Goal: Information Seeking & Learning: Learn about a topic

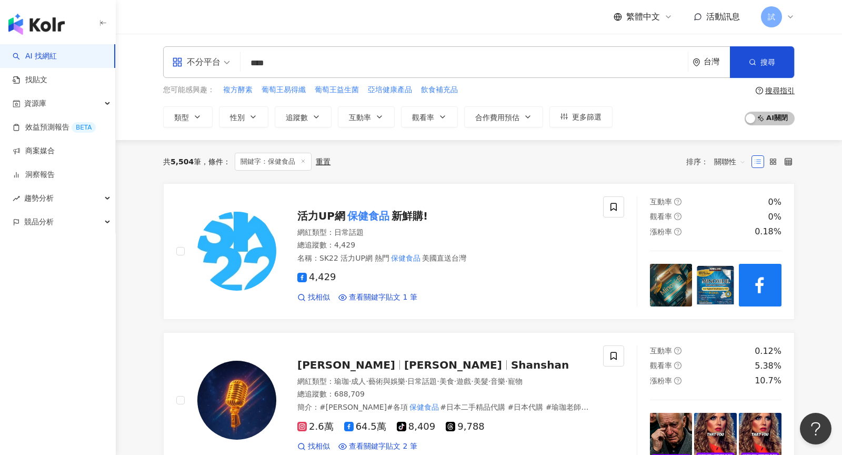
click at [170, 143] on div "共 5,504 筆 條件 ： 關鍵字：保健食品 重置 排序： 關聯性" at bounding box center [478, 161] width 631 height 43
click at [314, 120] on button "追蹤數" at bounding box center [303, 116] width 57 height 21
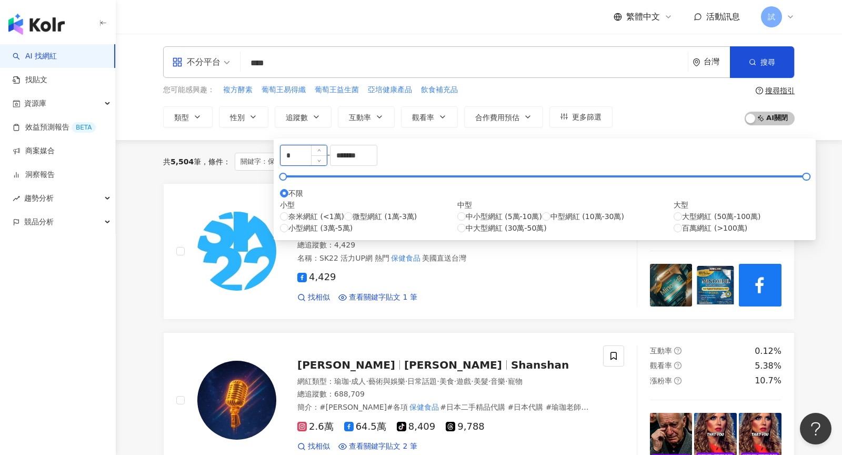
click at [321, 159] on input "*" at bounding box center [303, 155] width 46 height 20
type input "*"
type input "****"
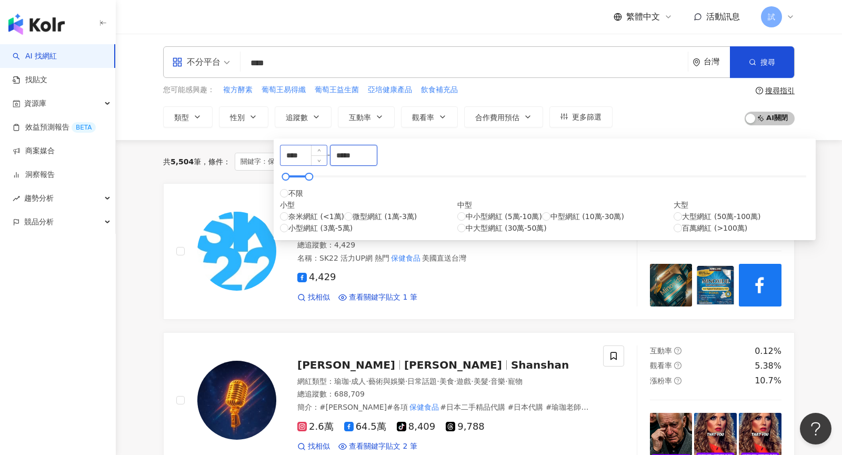
type input "*****"
click at [619, 149] on div "共 5,504 筆 條件 ： 關鍵字：保健食品 重置 排序： 關聯性" at bounding box center [478, 161] width 631 height 43
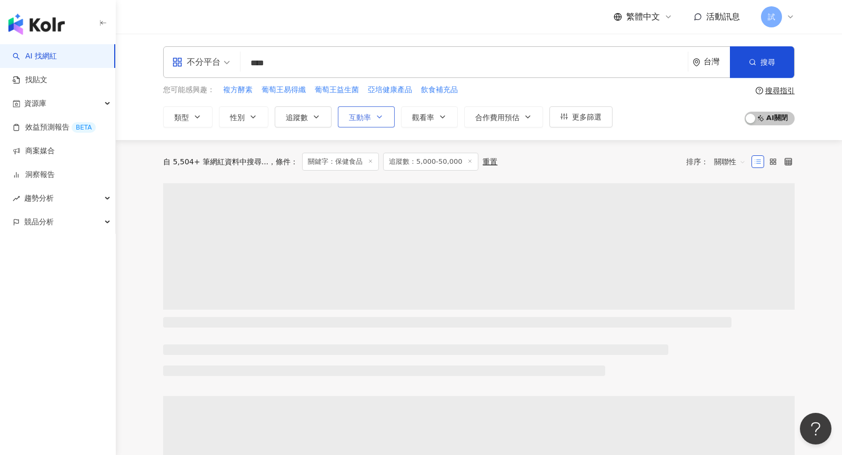
click at [368, 124] on button "互動率" at bounding box center [366, 116] width 57 height 21
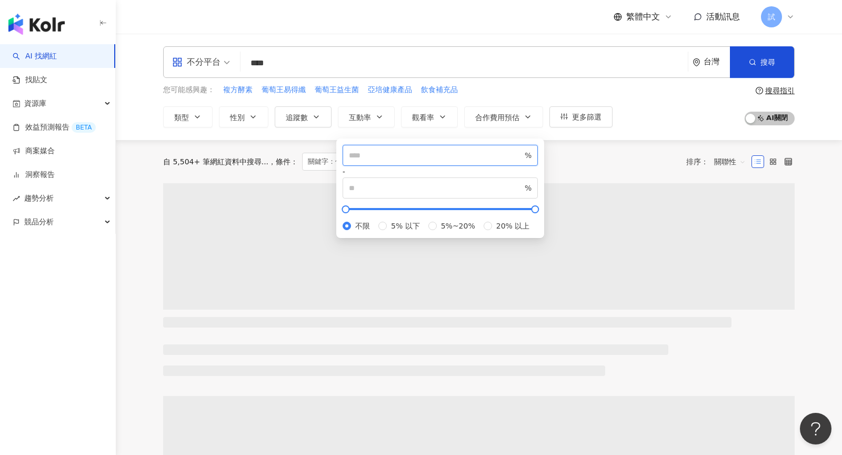
click at [396, 157] on input "number" at bounding box center [436, 155] width 174 height 12
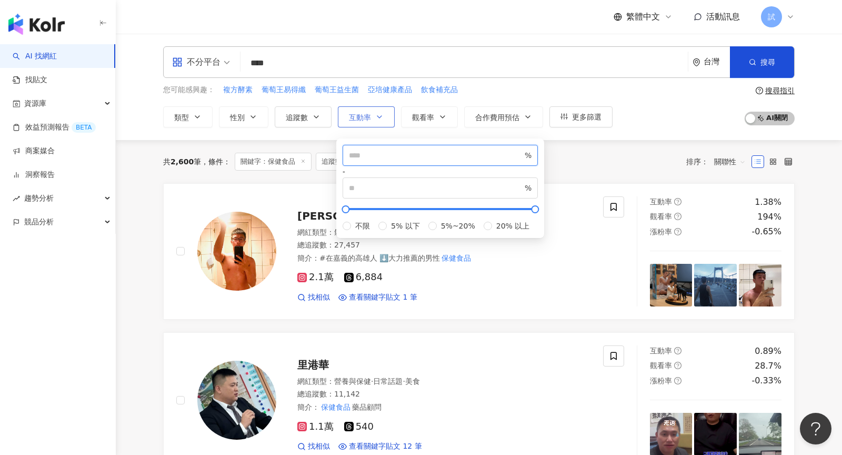
type input "*"
click at [357, 118] on span "互動率" at bounding box center [360, 117] width 22 height 8
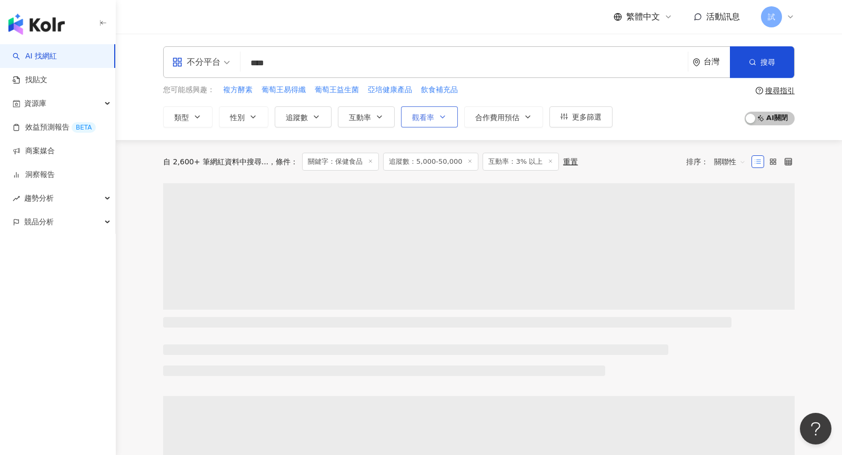
click at [412, 121] on button "觀看率" at bounding box center [429, 116] width 57 height 21
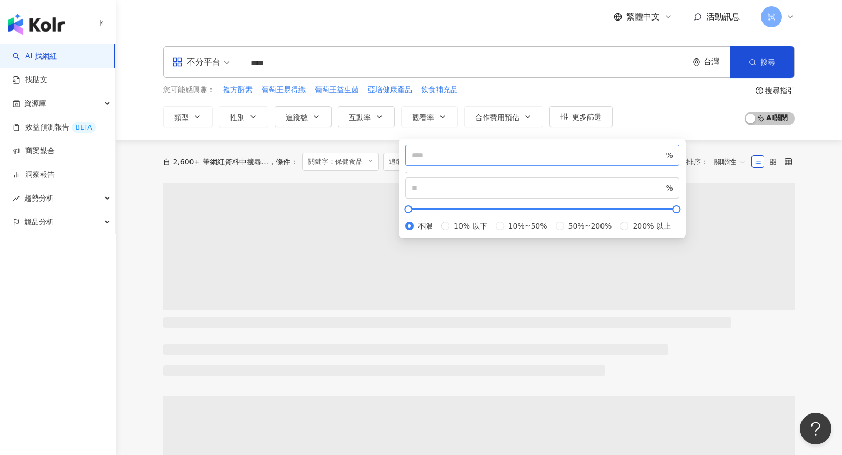
click at [440, 166] on span "%" at bounding box center [542, 155] width 274 height 21
click at [446, 161] on input "number" at bounding box center [537, 155] width 253 height 12
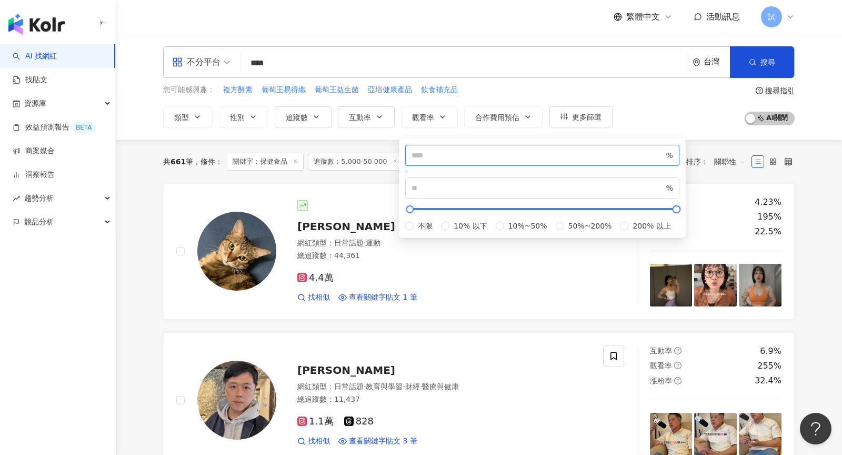
type input "**"
click at [651, 115] on div "您可能感興趣： 複方酵素 葡萄王易得纖 葡萄王益生菌 亞培健康產品 飲食補充品 類型 性別 追蹤數 互動率 觀看率 合作費用預估 更多篩選 **** - **…" at bounding box center [478, 105] width 631 height 43
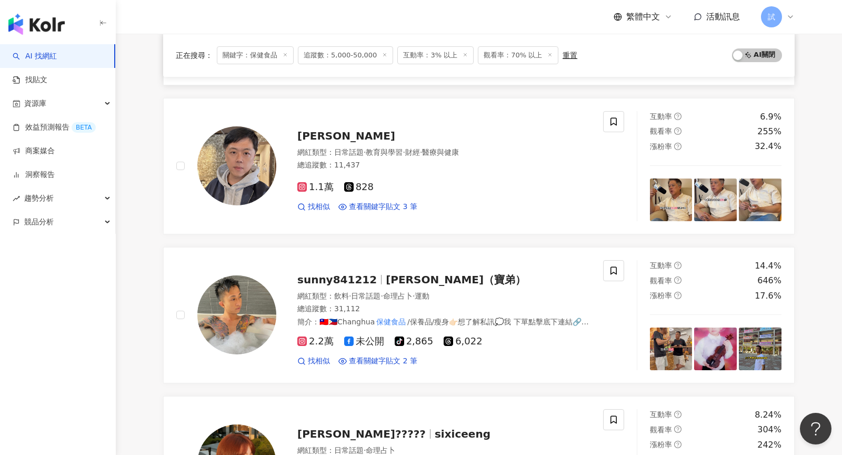
scroll to position [225, 0]
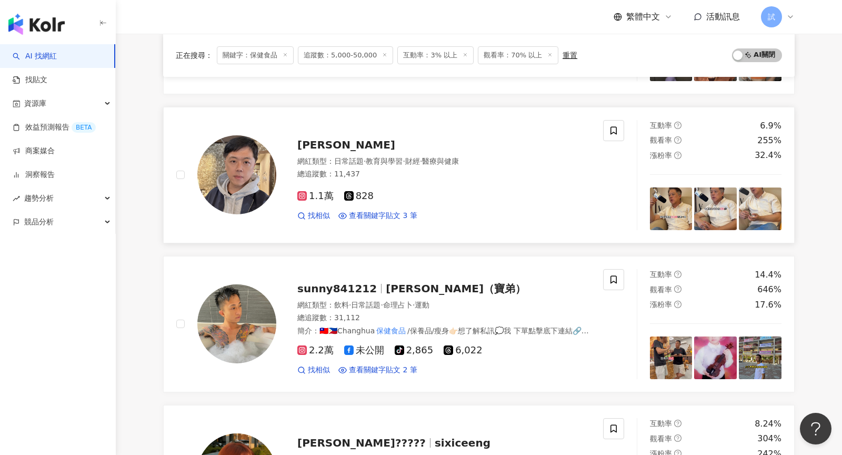
click at [464, 169] on div "總追蹤數 ： 11,437" at bounding box center [443, 174] width 293 height 11
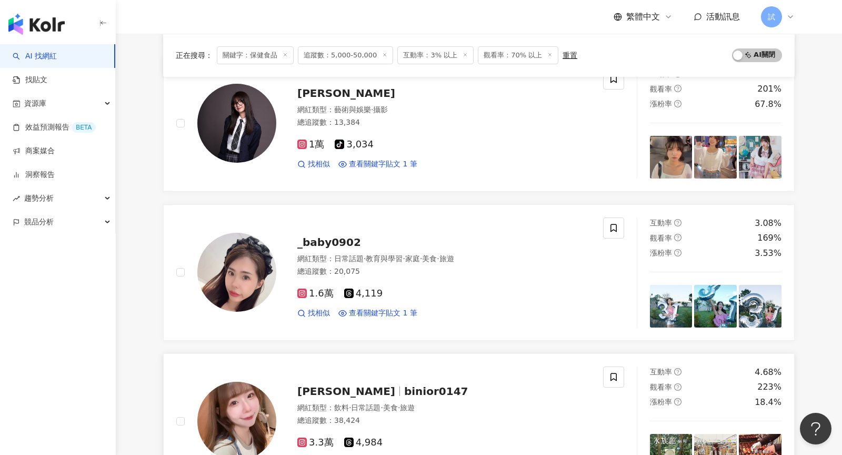
scroll to position [1009, 0]
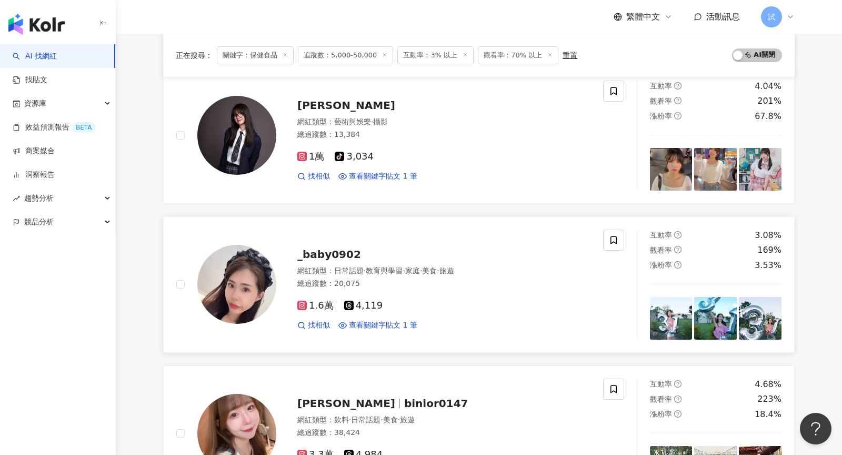
click at [427, 283] on div "網紅類型 ： 日常話題 · 教育與學習 · 家庭 · 美食 · 旅遊 總追蹤數 ： 20,075" at bounding box center [443, 279] width 293 height 26
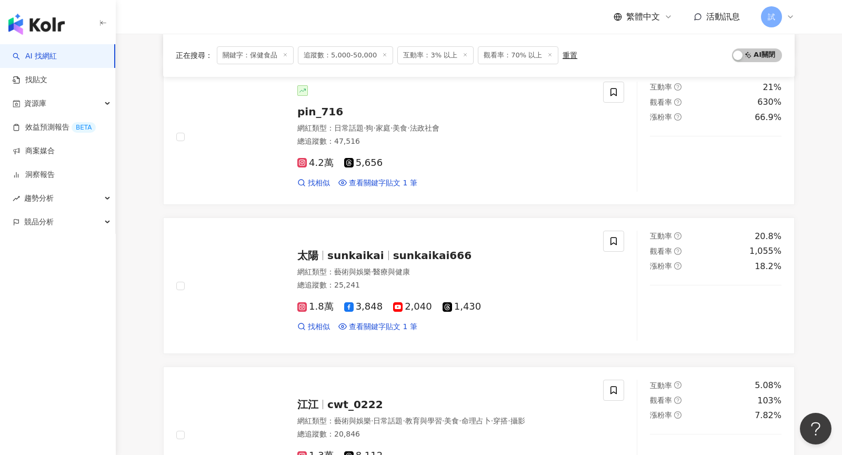
scroll to position [1570, 0]
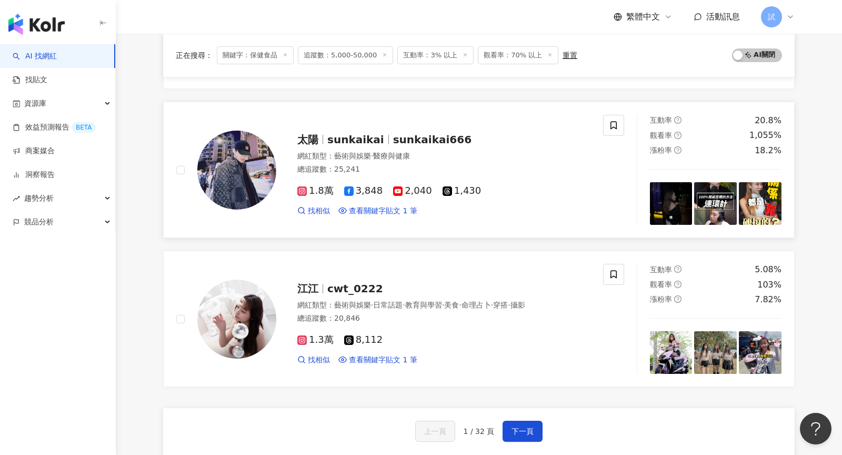
click at [512, 185] on div "1.8萬 3,848 2,040 1,430" at bounding box center [443, 191] width 293 height 12
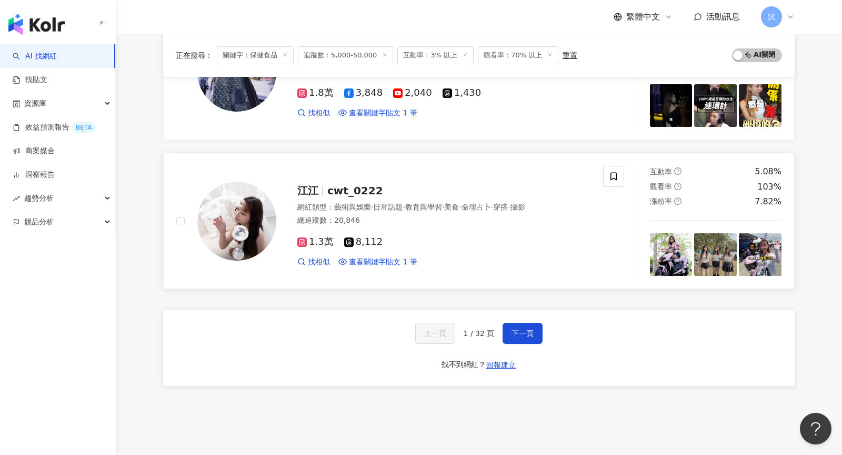
scroll to position [1676, 0]
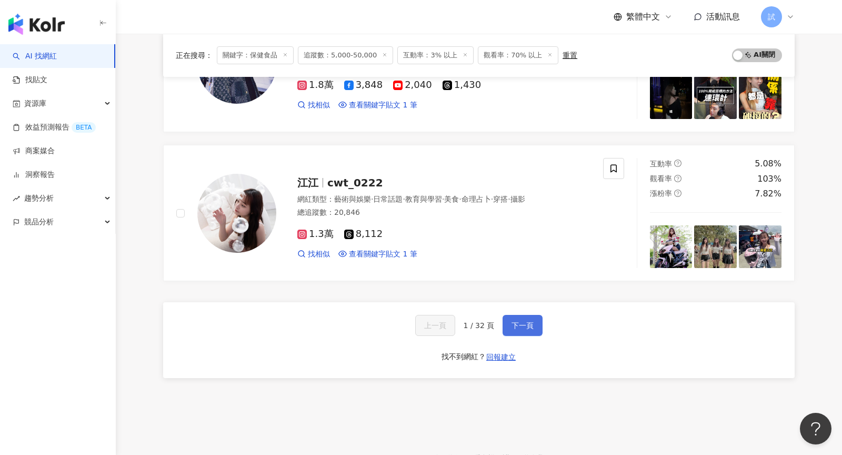
click at [534, 321] on button "下一頁" at bounding box center [522, 325] width 40 height 21
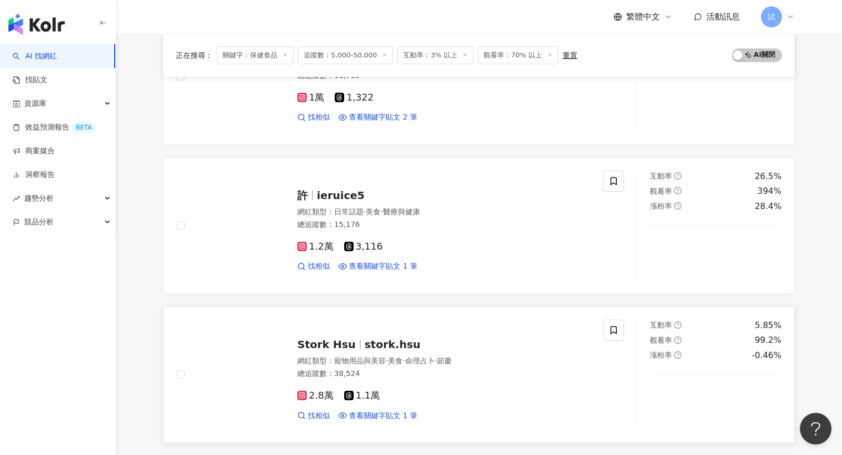
scroll to position [1069, 0]
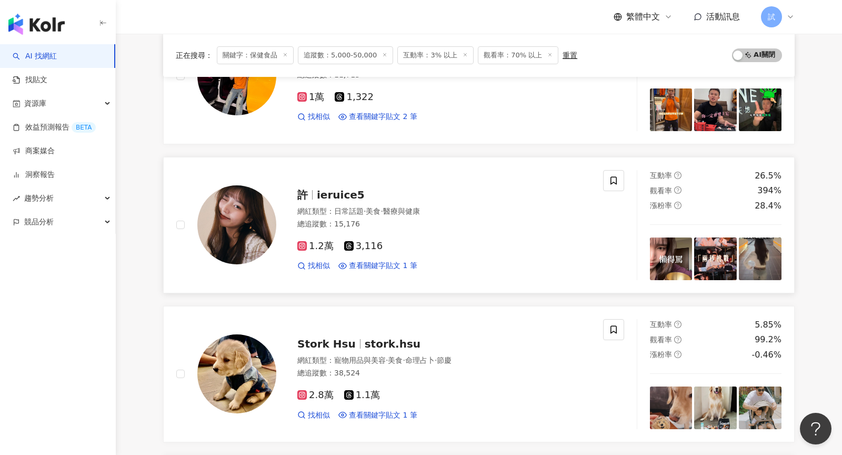
click at [476, 212] on div "網紅類型 ： 日常話題 · 美食 · 醫療與健康 總追蹤數 ： 15,176" at bounding box center [443, 219] width 293 height 26
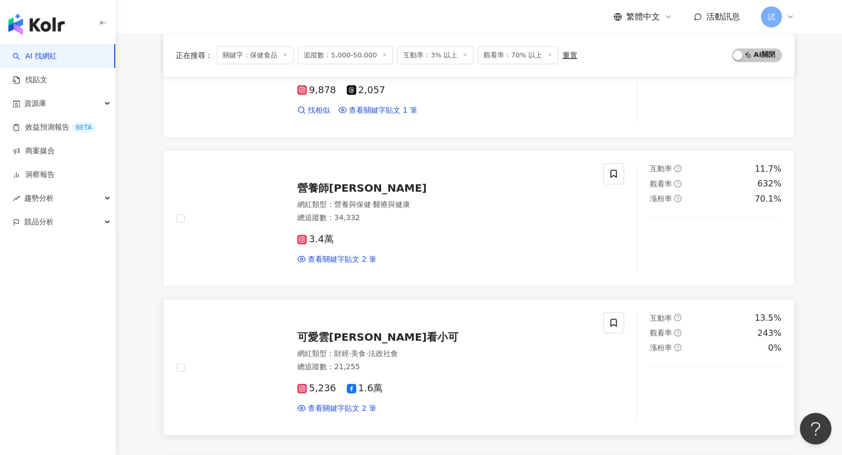
scroll to position [1695, 0]
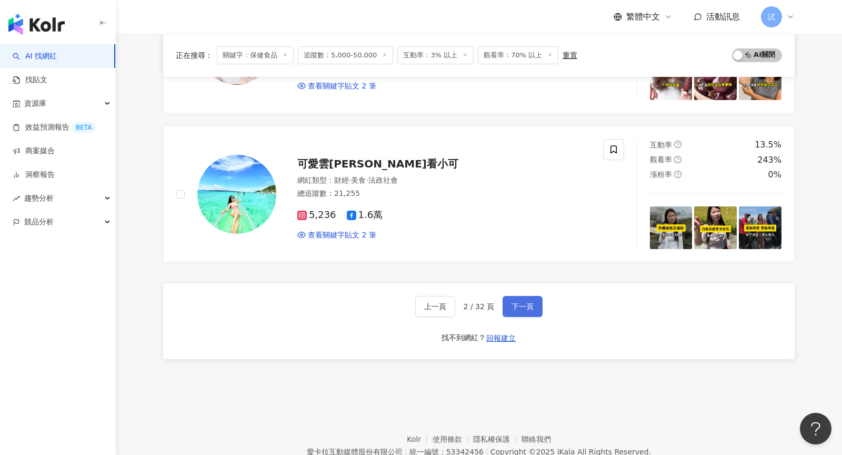
click at [520, 305] on button "下一頁" at bounding box center [522, 306] width 40 height 21
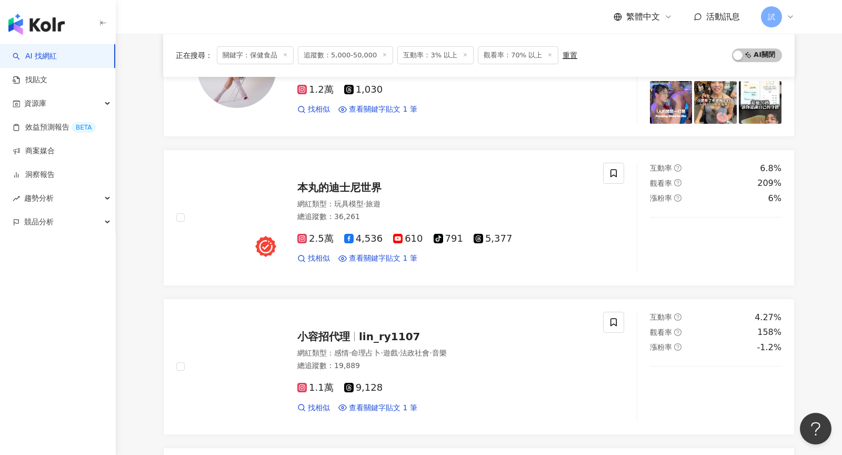
scroll to position [1075, 0]
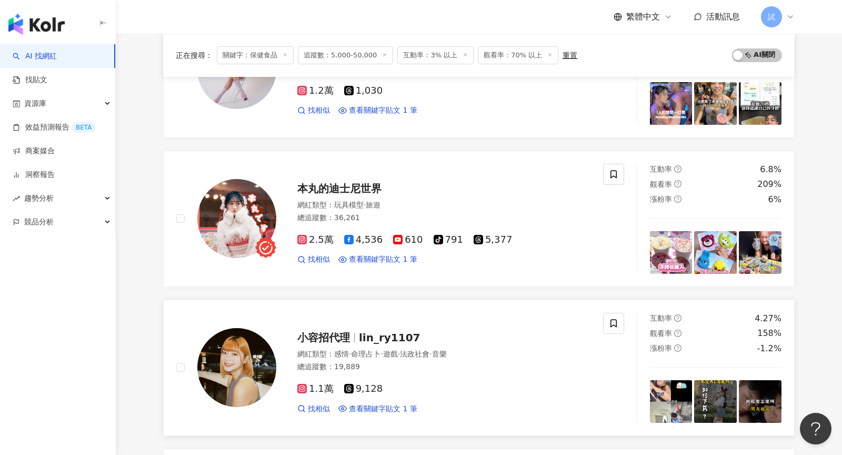
click at [448, 375] on div "1.1萬 9,128 找相似 查看關鍵字貼文 1 筆" at bounding box center [443, 394] width 293 height 39
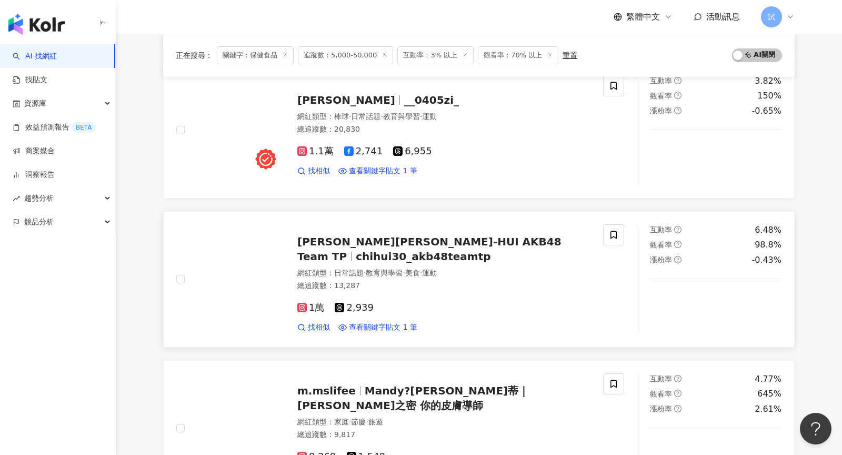
scroll to position [420, 0]
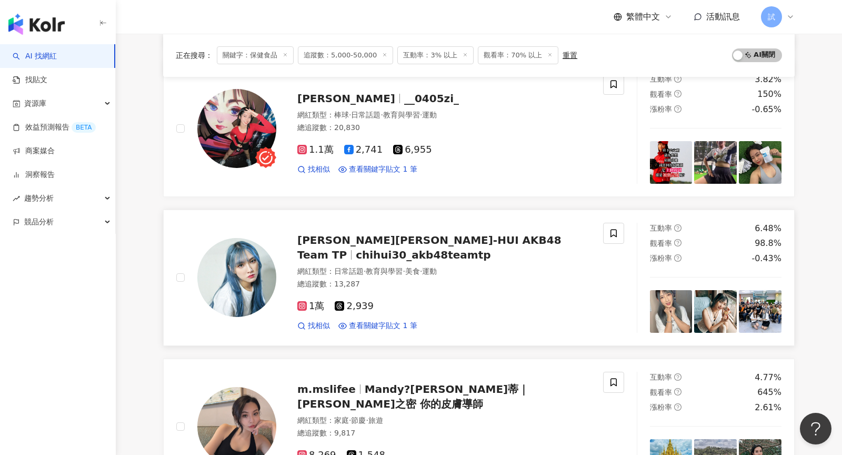
click at [471, 281] on div "總追蹤數 ： 13,287" at bounding box center [443, 284] width 293 height 11
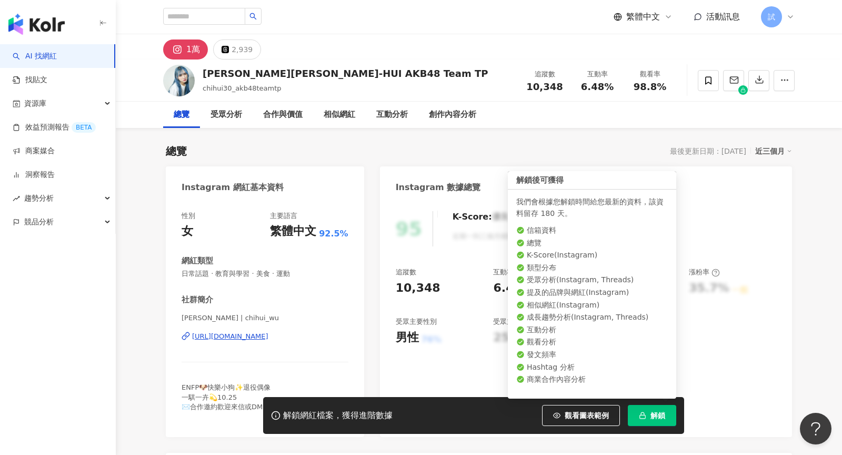
click at [661, 415] on span "解鎖" at bounding box center [657, 415] width 15 height 8
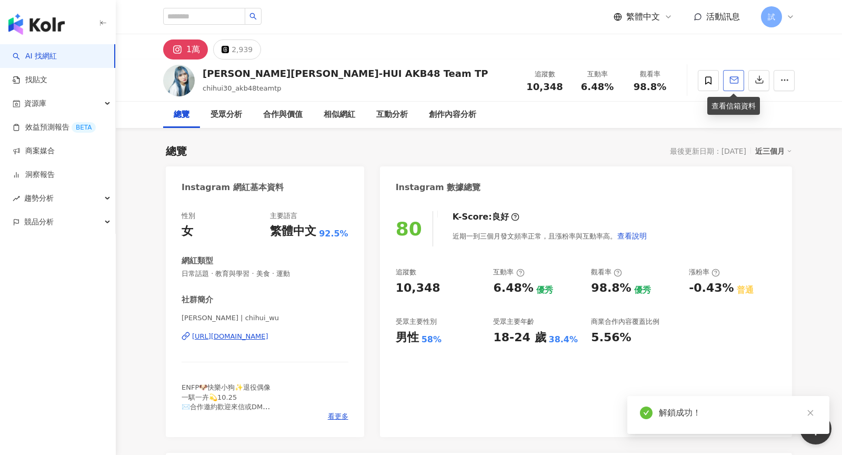
click at [729, 80] on icon "button" at bounding box center [733, 79] width 9 height 9
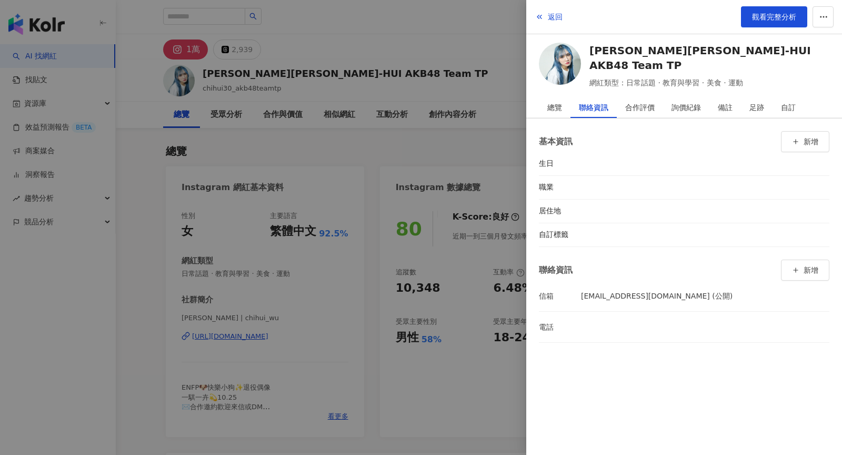
click at [493, 138] on div at bounding box center [421, 227] width 842 height 455
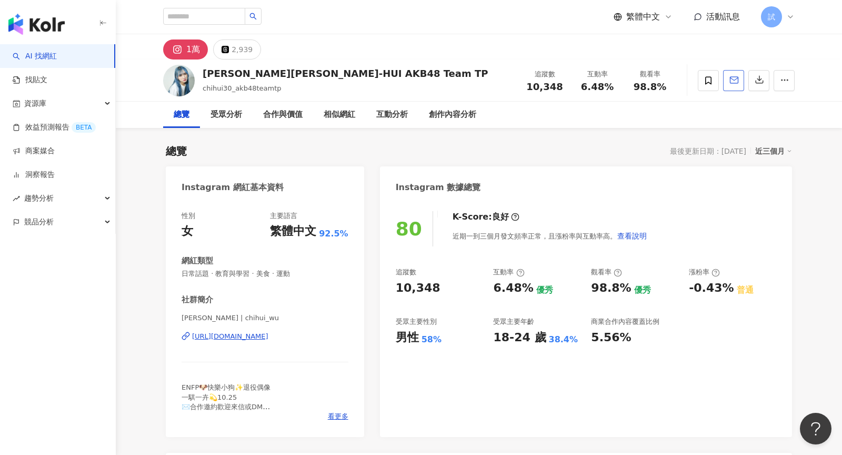
click at [729, 88] on button "button" at bounding box center [733, 80] width 21 height 21
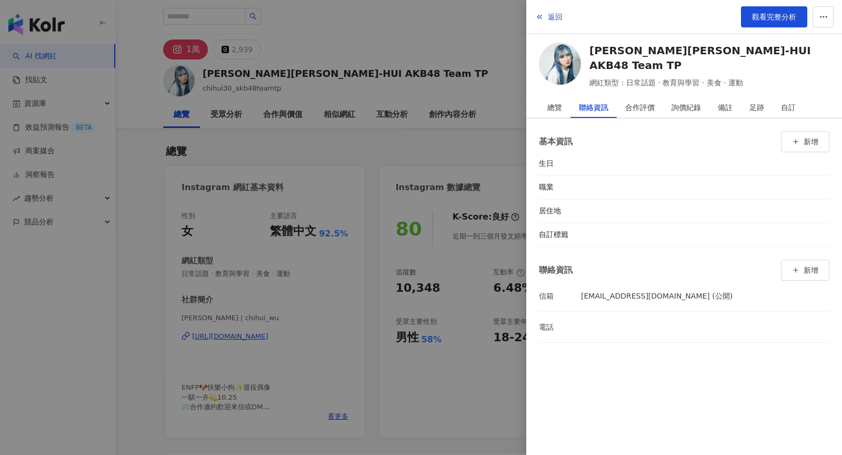
click at [480, 39] on div at bounding box center [421, 227] width 842 height 455
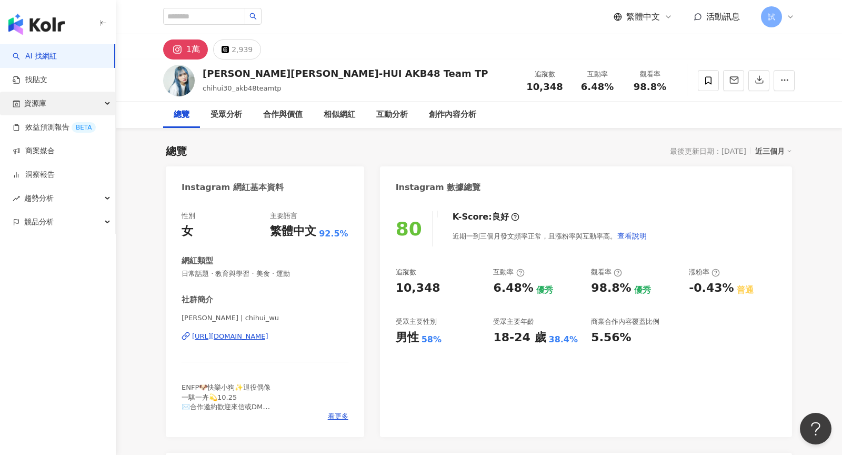
click at [87, 112] on div "資源庫" at bounding box center [57, 104] width 115 height 24
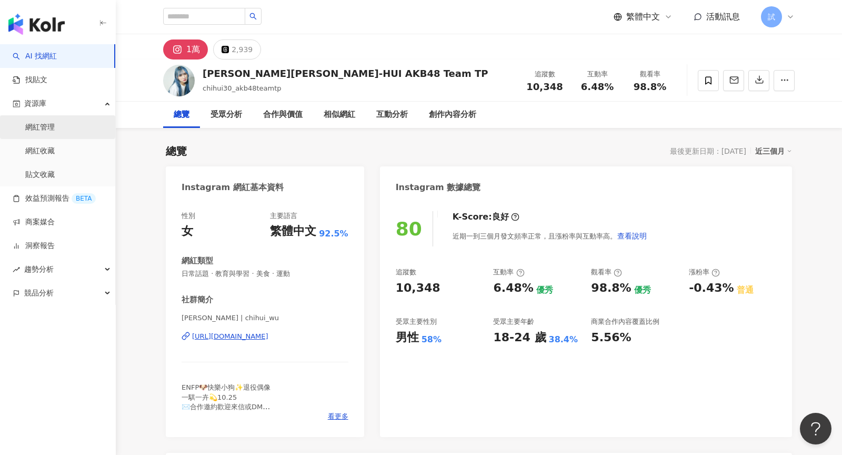
click at [55, 123] on link "網紅管理" at bounding box center [39, 127] width 29 height 11
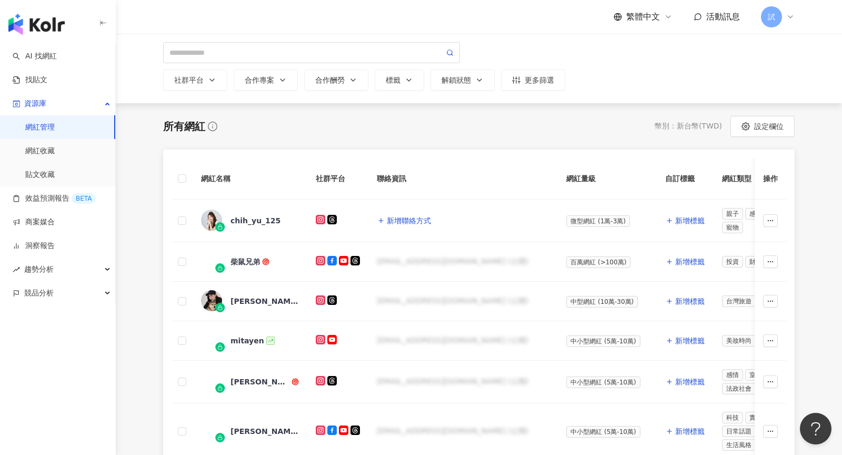
scroll to position [119, 0]
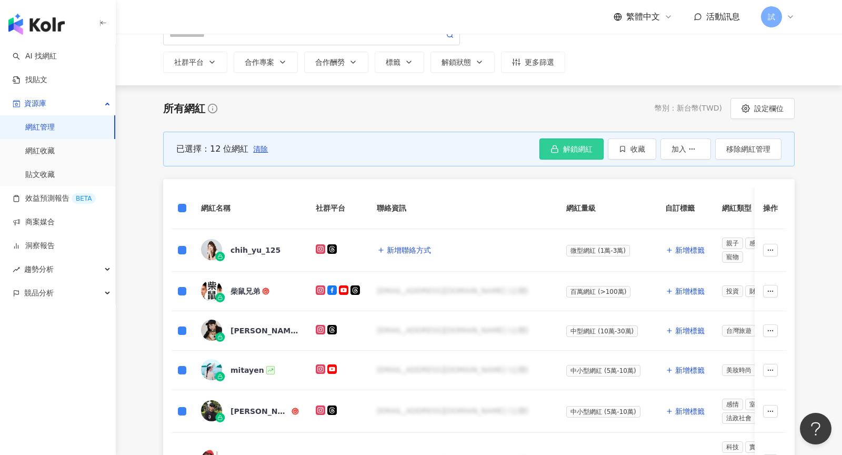
click at [591, 153] on button "解鎖網紅" at bounding box center [571, 148] width 64 height 21
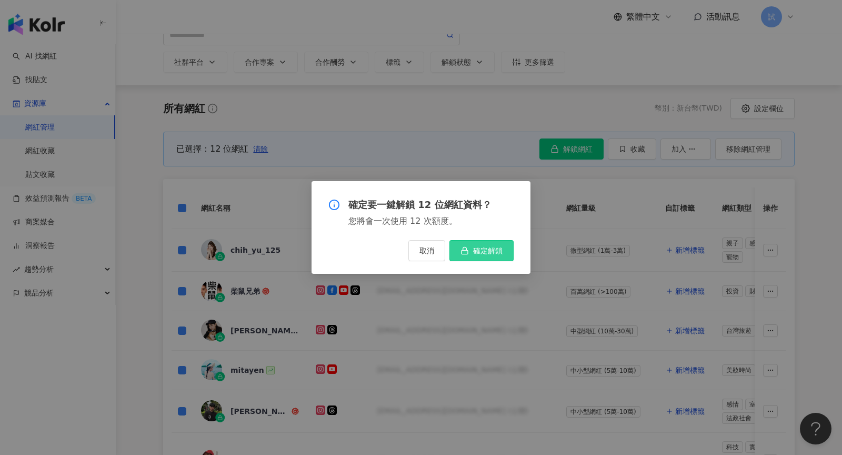
click at [467, 248] on icon "button" at bounding box center [464, 250] width 8 height 8
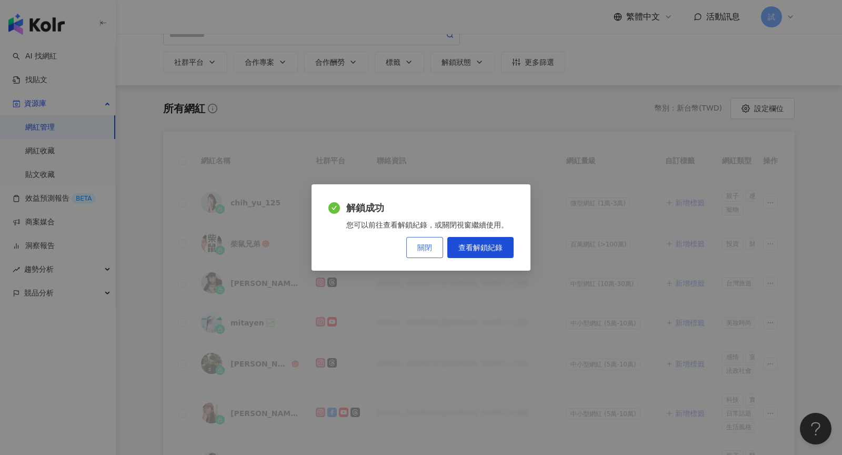
click at [433, 245] on button "關閉" at bounding box center [424, 247] width 37 height 21
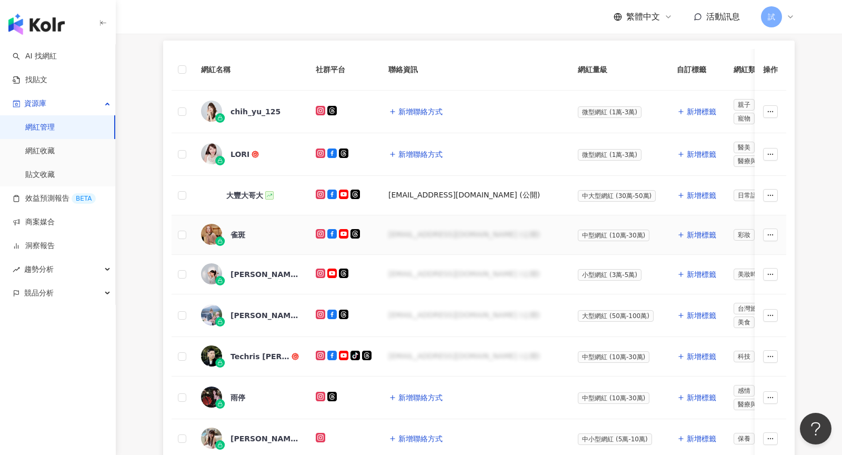
scroll to position [211, 0]
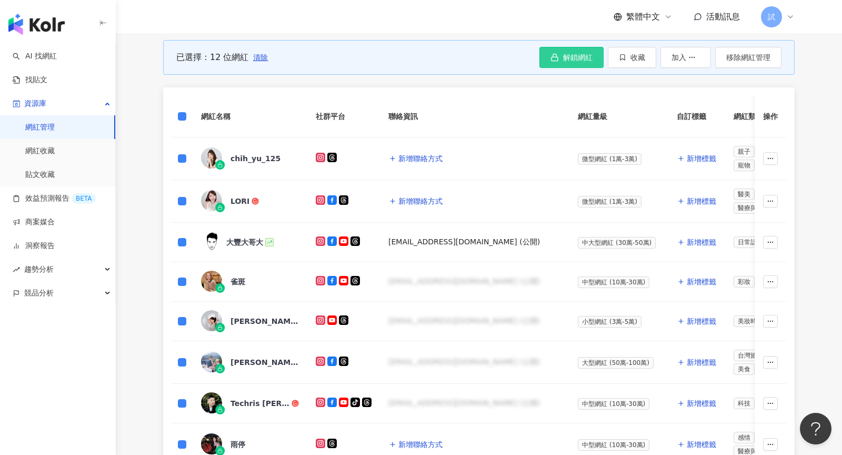
click at [580, 57] on span "解鎖網紅" at bounding box center [577, 57] width 29 height 8
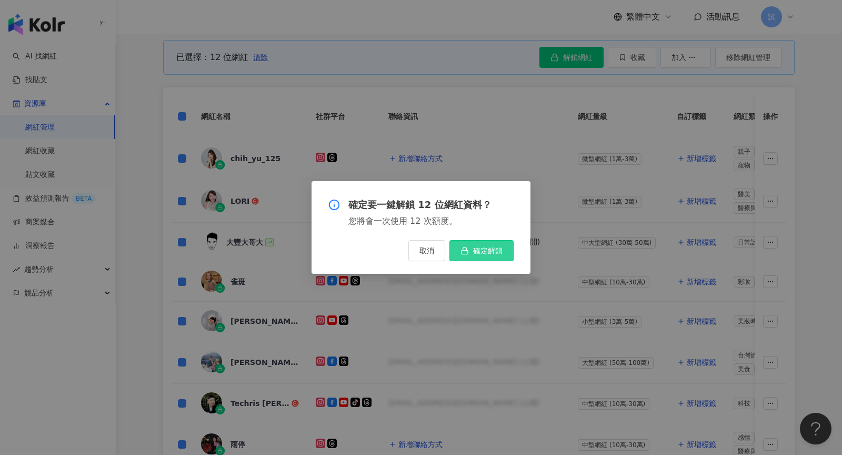
click at [475, 250] on span "確定解鎖" at bounding box center [487, 250] width 29 height 8
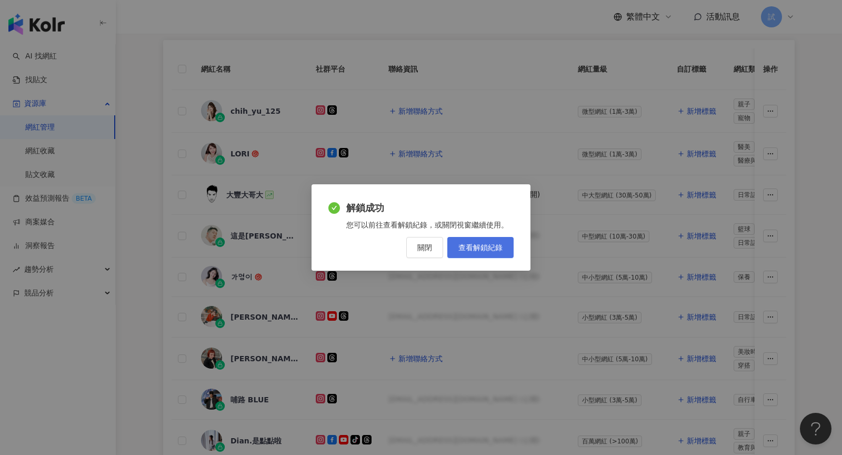
click at [491, 250] on span "查看解鎖紀錄" at bounding box center [480, 247] width 44 height 8
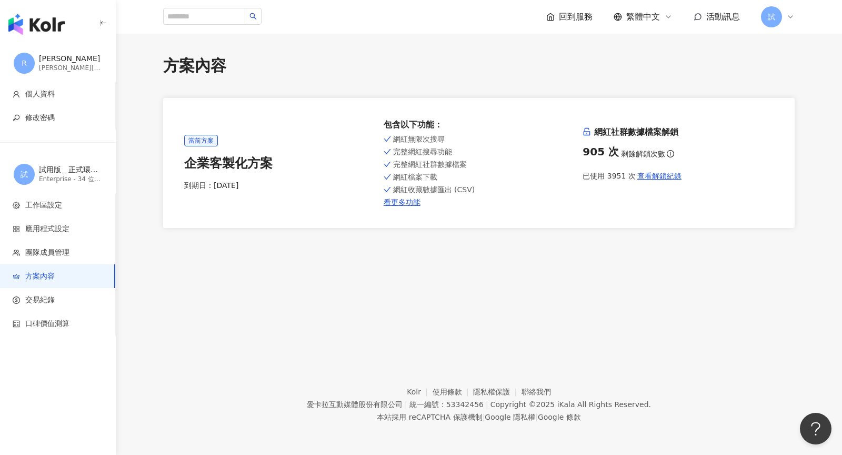
click at [41, 18] on img "button" at bounding box center [36, 24] width 56 height 21
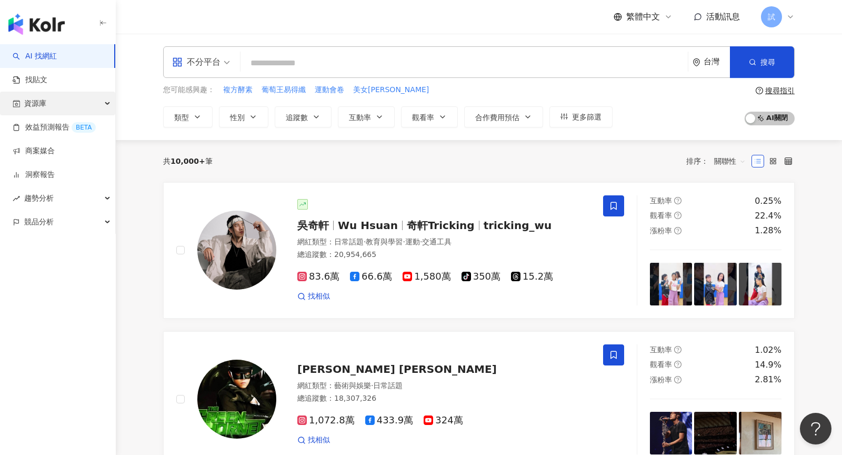
click at [85, 108] on div "資源庫" at bounding box center [57, 104] width 115 height 24
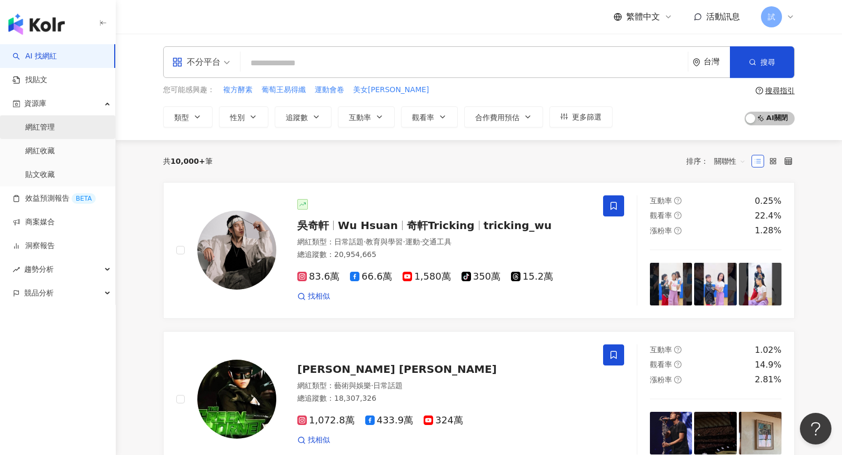
click at [55, 133] on link "網紅管理" at bounding box center [39, 127] width 29 height 11
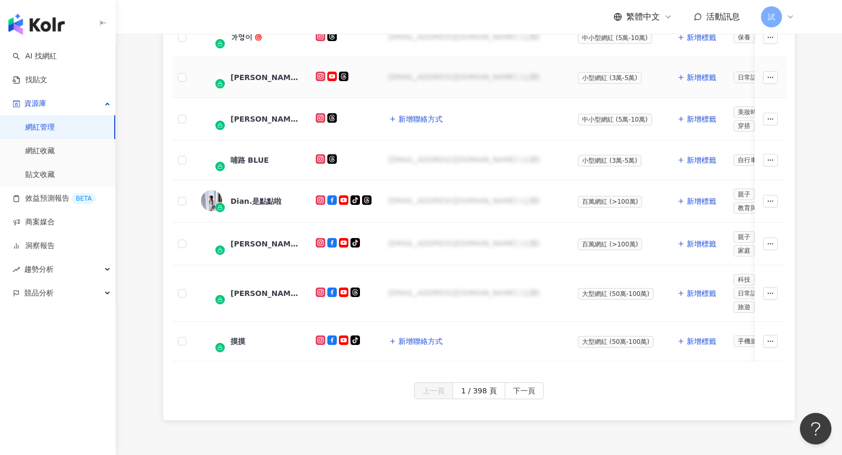
scroll to position [451, 0]
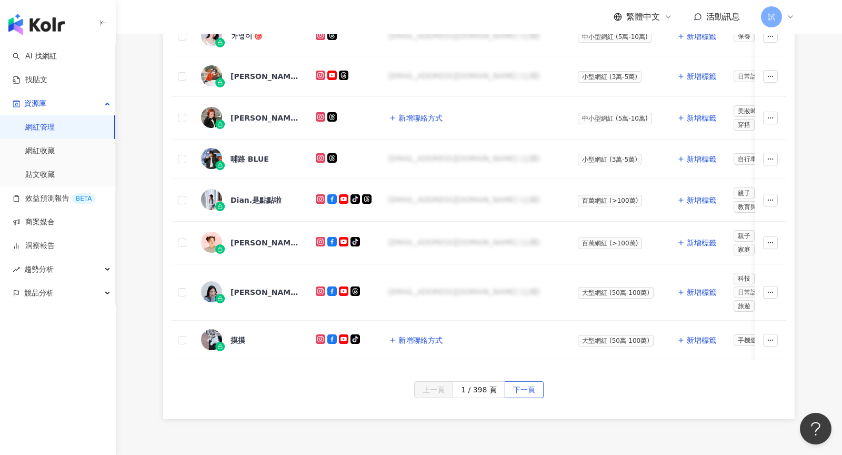
click at [529, 381] on span "下一頁" at bounding box center [524, 389] width 22 height 17
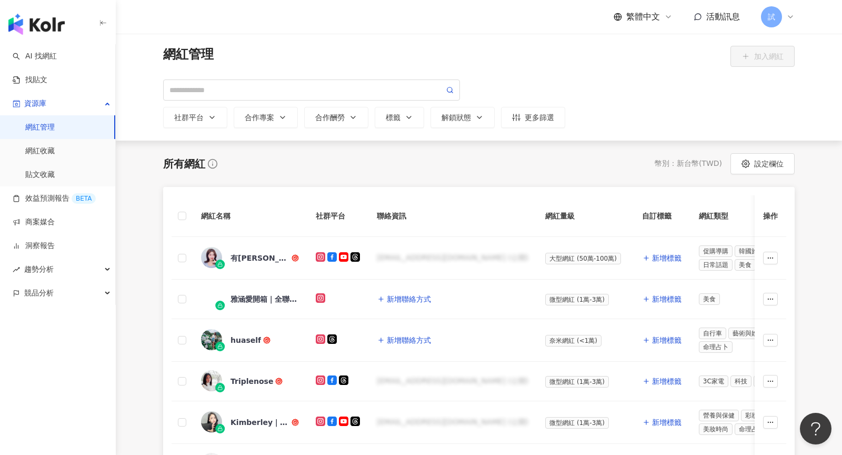
scroll to position [97, 0]
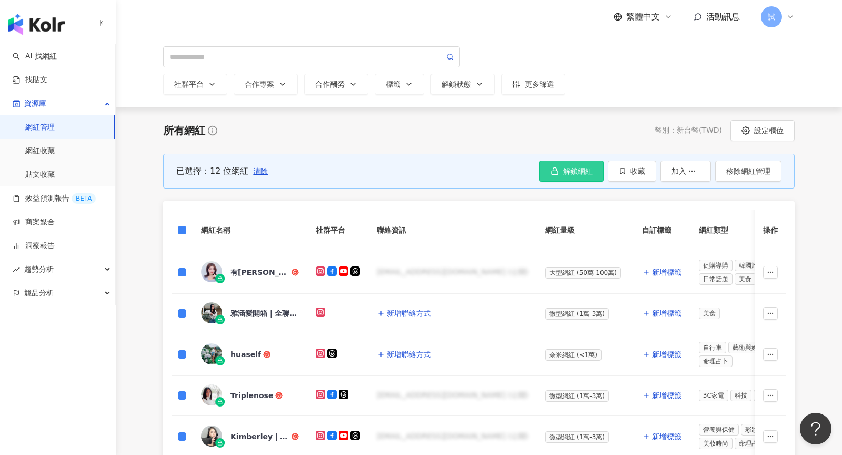
click at [564, 175] on button "解鎖網紅" at bounding box center [571, 170] width 64 height 21
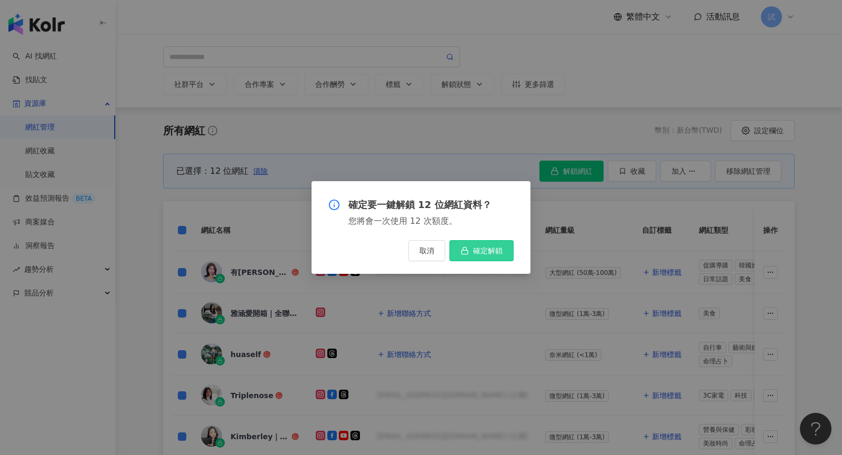
click at [496, 254] on span "確定解鎖" at bounding box center [487, 250] width 29 height 8
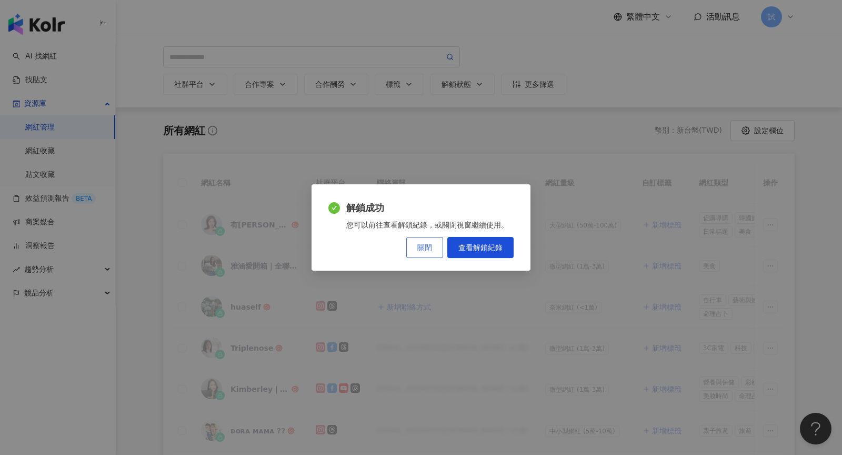
click at [430, 249] on span "關閉" at bounding box center [424, 247] width 15 height 8
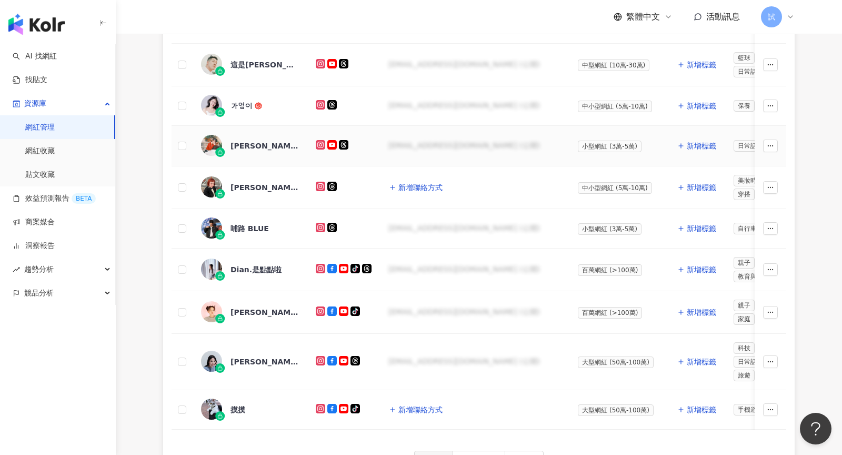
scroll to position [520, 0]
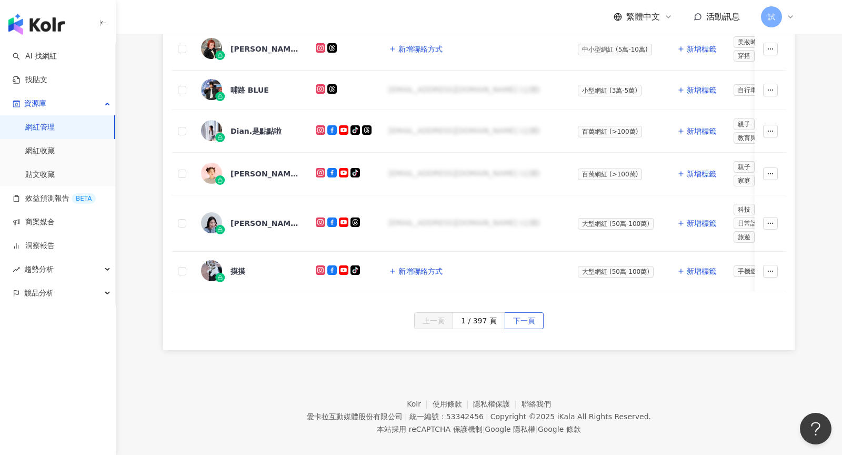
click at [525, 314] on span "下一頁" at bounding box center [524, 321] width 22 height 17
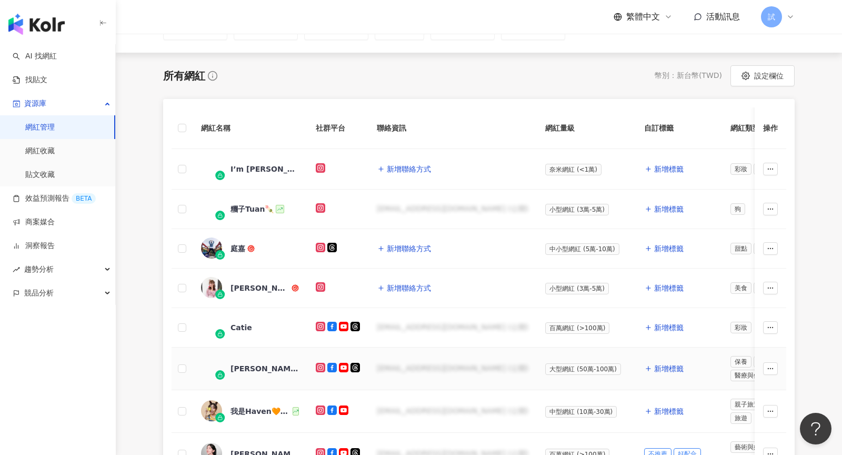
scroll to position [23, 0]
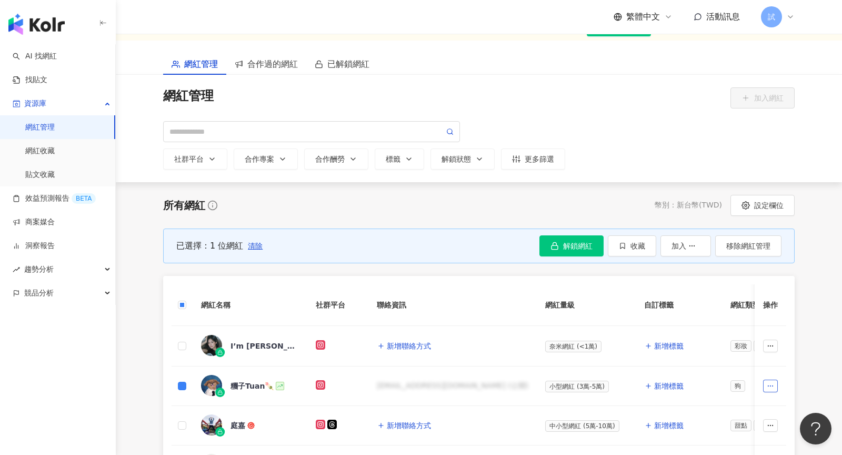
click at [770, 382] on icon "button" at bounding box center [770, 385] width 7 height 7
click at [746, 248] on span "立即解鎖" at bounding box center [734, 247] width 29 height 8
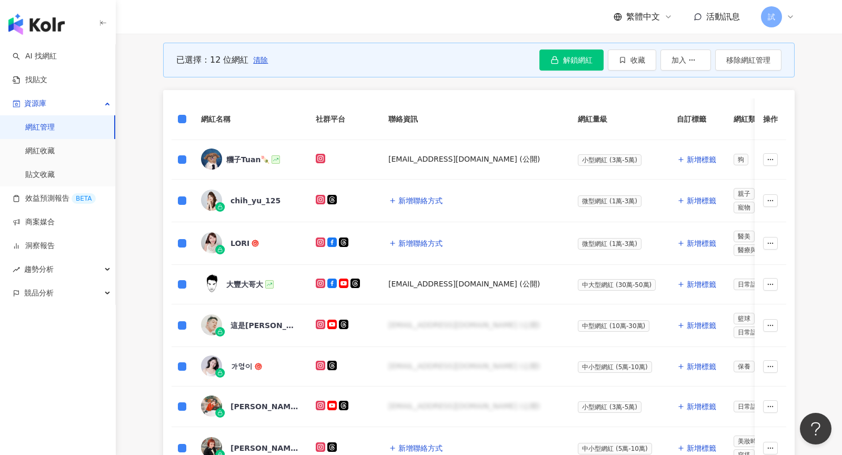
scroll to position [207, 0]
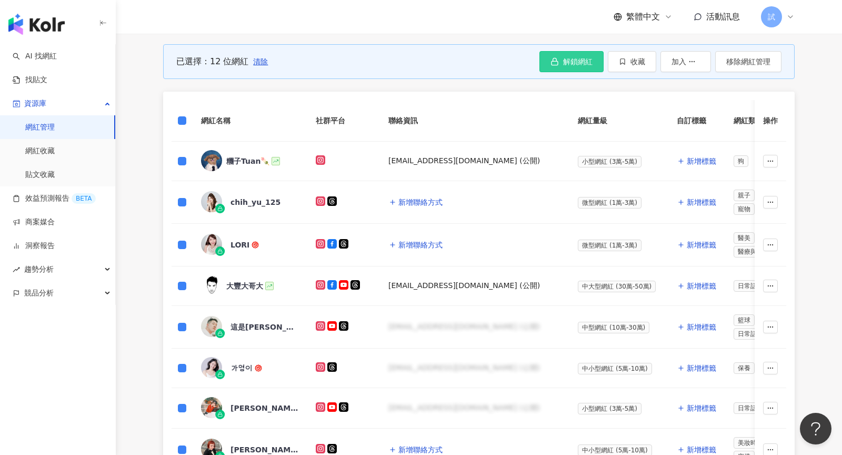
click at [582, 60] on span "解鎖網紅" at bounding box center [577, 61] width 29 height 8
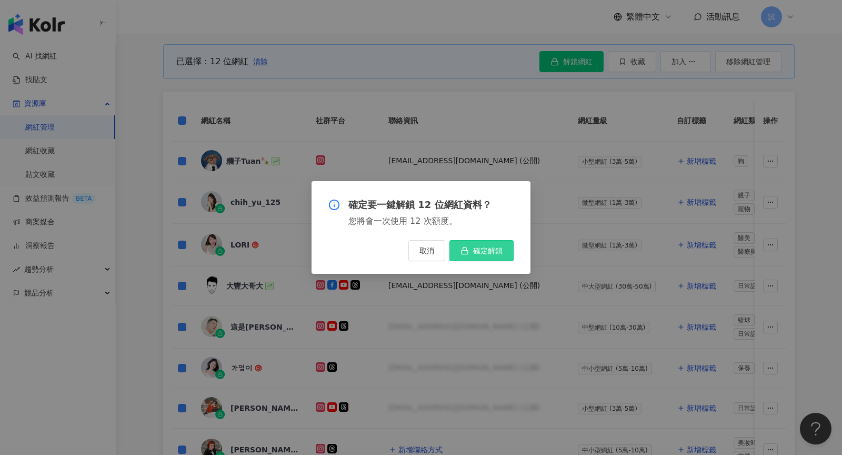
click at [499, 250] on span "確定解鎖" at bounding box center [487, 250] width 29 height 8
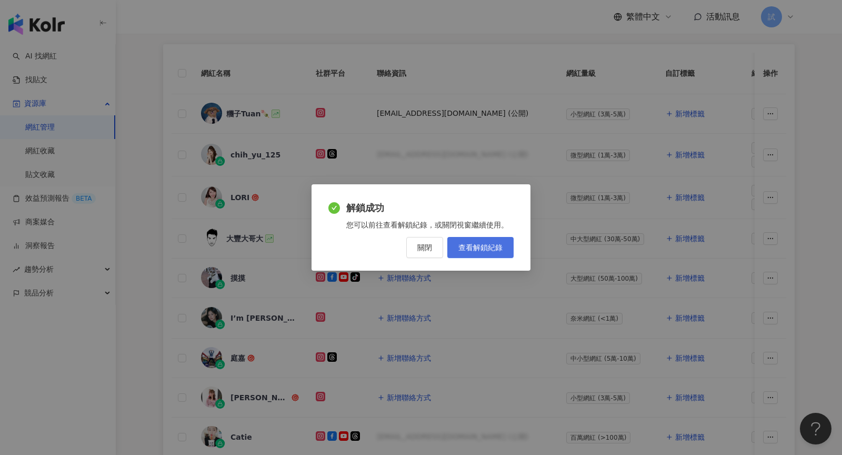
click at [493, 248] on span "查看解鎖紀錄" at bounding box center [480, 247] width 44 height 8
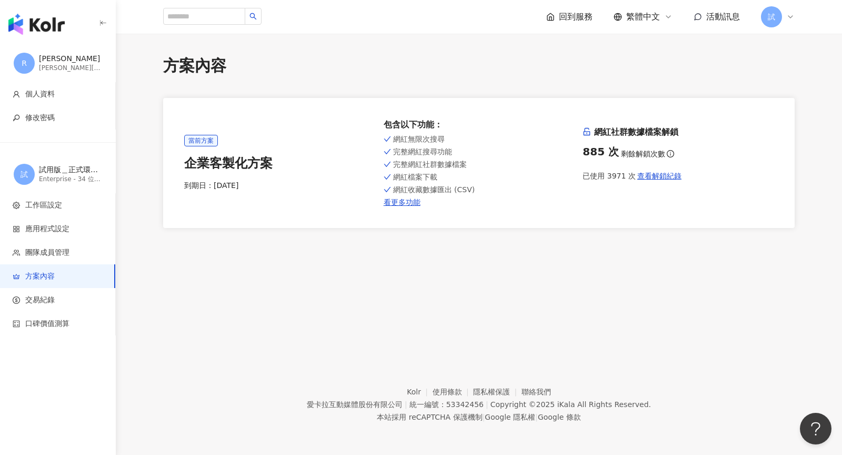
click at [54, 26] on img "button" at bounding box center [36, 24] width 56 height 21
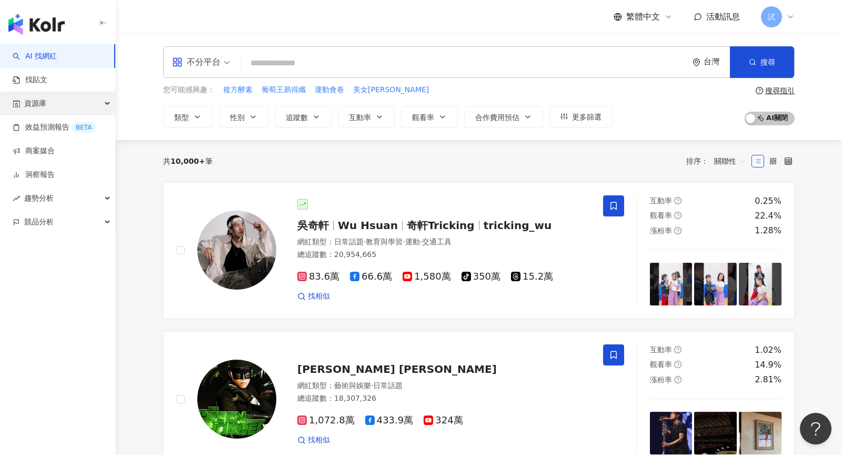
click at [67, 100] on div "資源庫" at bounding box center [57, 104] width 115 height 24
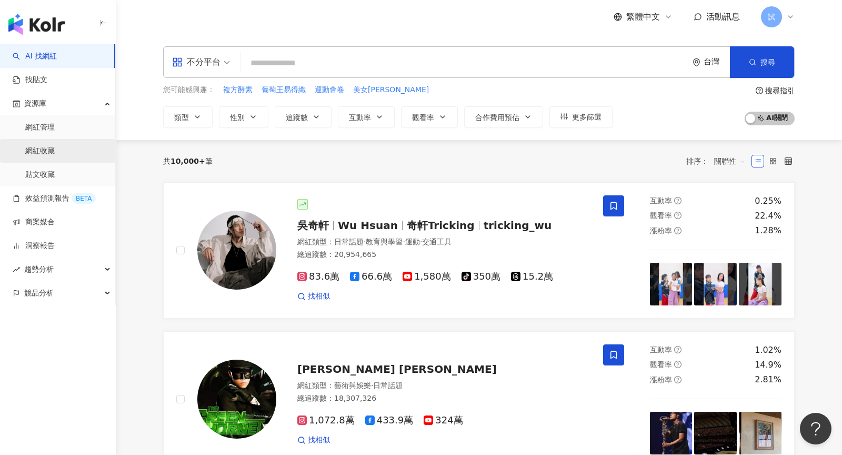
click at [55, 151] on link "網紅收藏" at bounding box center [39, 151] width 29 height 11
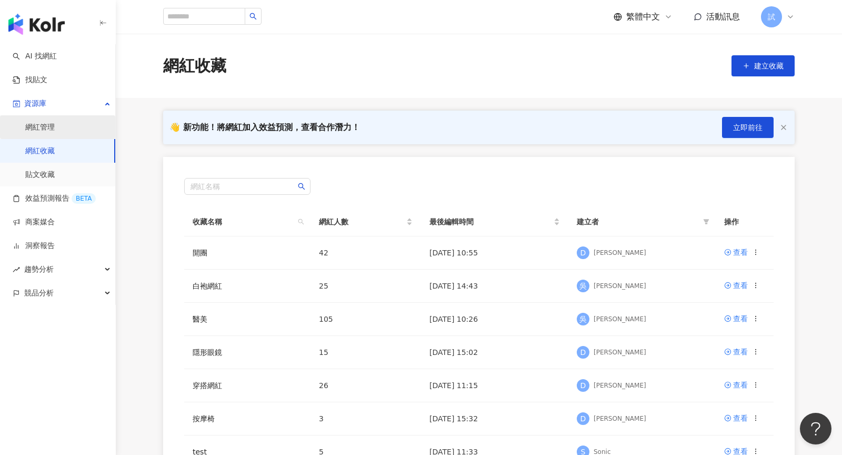
click at [55, 133] on link "網紅管理" at bounding box center [39, 127] width 29 height 11
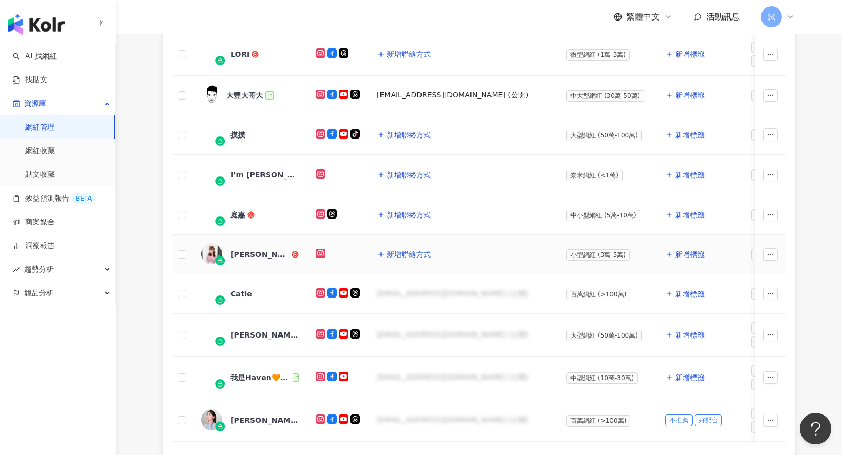
scroll to position [362, 0]
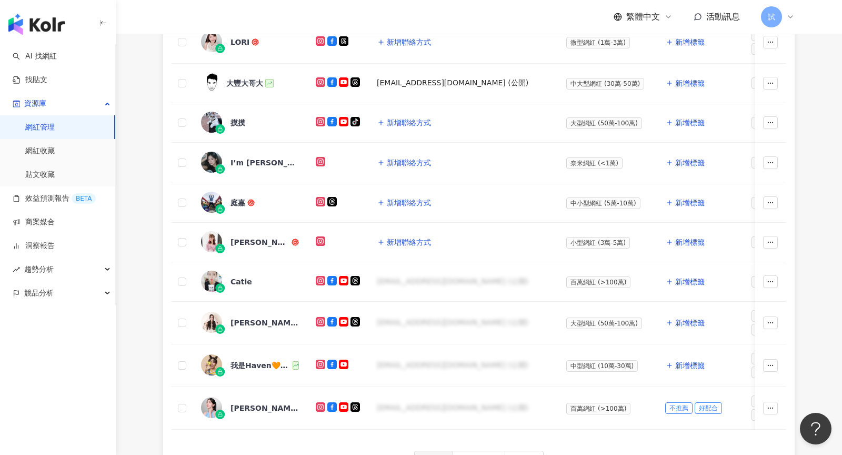
click at [791, 13] on icon at bounding box center [790, 17] width 8 height 8
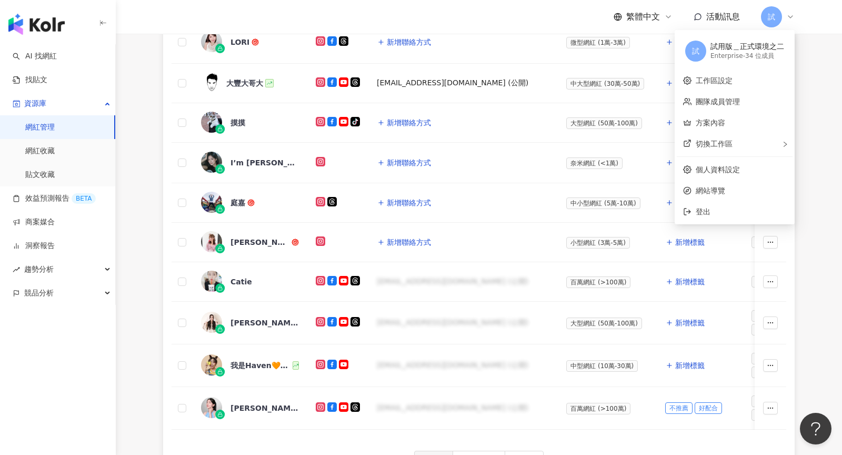
click at [815, 108] on div "所有網紅 幣別 ： 新台幣 ( TWD ) 設定欄位 網紅名稱 社群平台 聯絡資訊 網紅量級 自訂標籤 網紅類型 追蹤數 K-Score 近三個月 互動率 近…" at bounding box center [478, 171] width 673 height 633
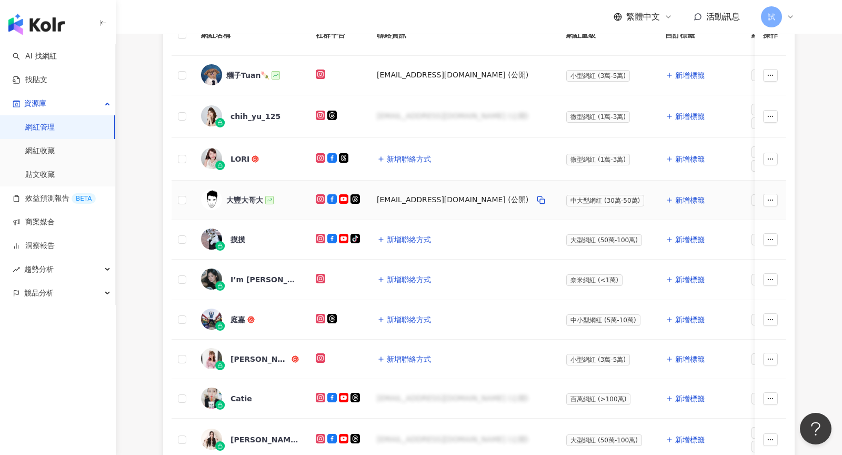
scroll to position [158, 0]
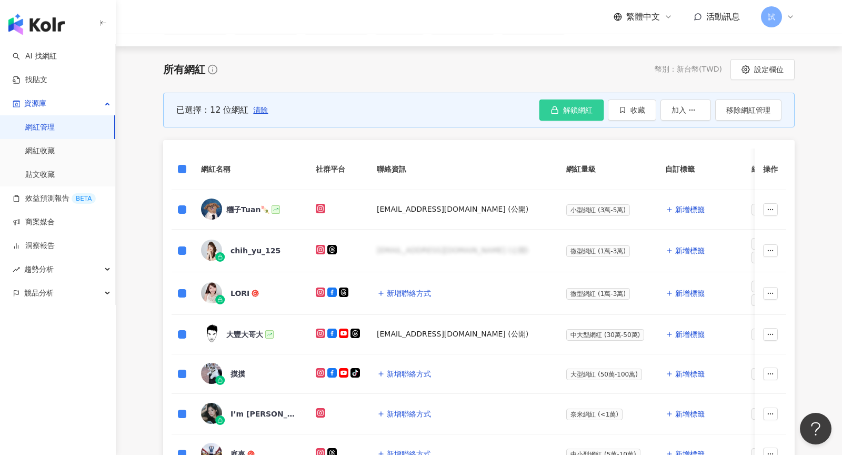
click at [562, 115] on button "解鎖網紅" at bounding box center [571, 109] width 64 height 21
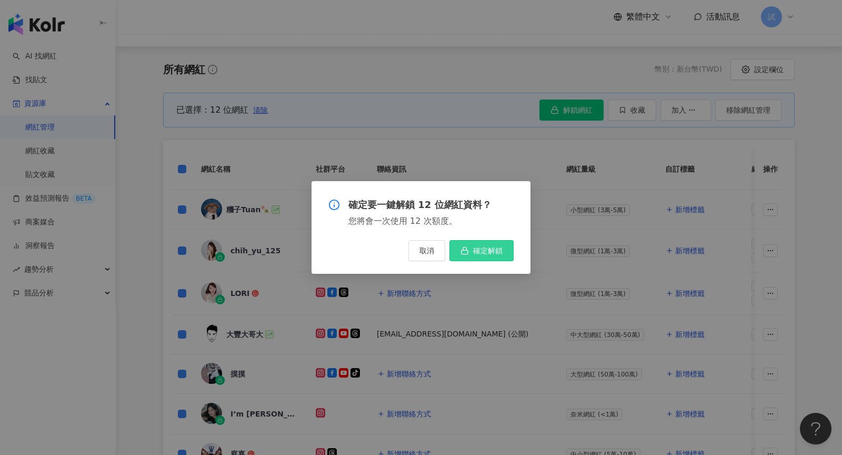
click at [482, 243] on button "確定解鎖" at bounding box center [481, 250] width 64 height 21
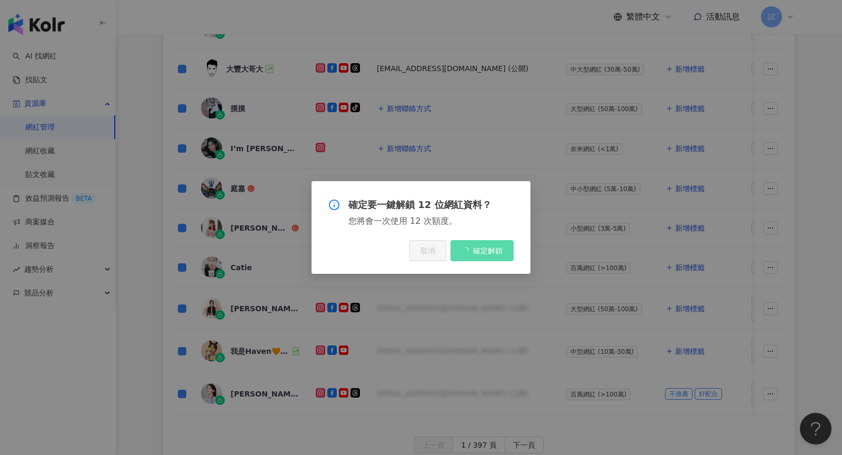
scroll to position [377, 0]
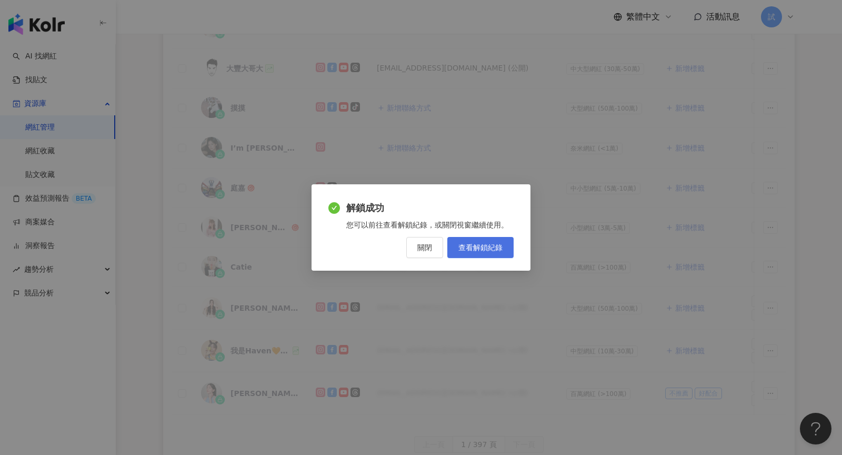
click at [470, 251] on link "查看解鎖紀錄" at bounding box center [480, 247] width 66 height 21
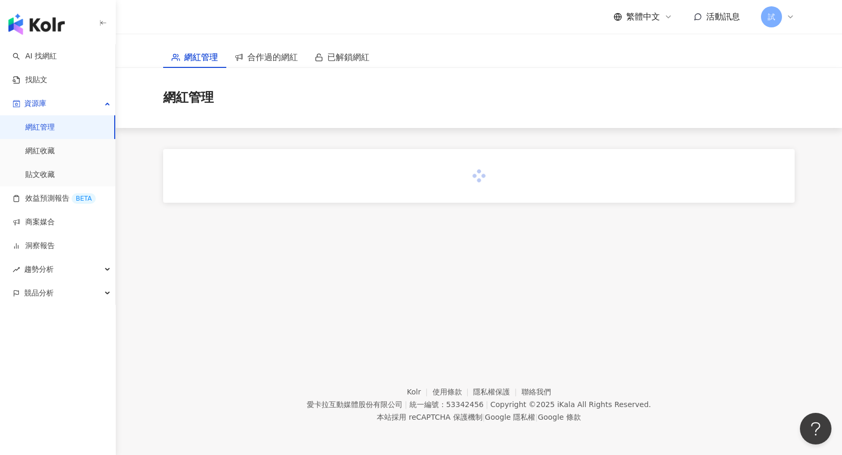
click at [55, 132] on link "網紅管理" at bounding box center [39, 127] width 29 height 11
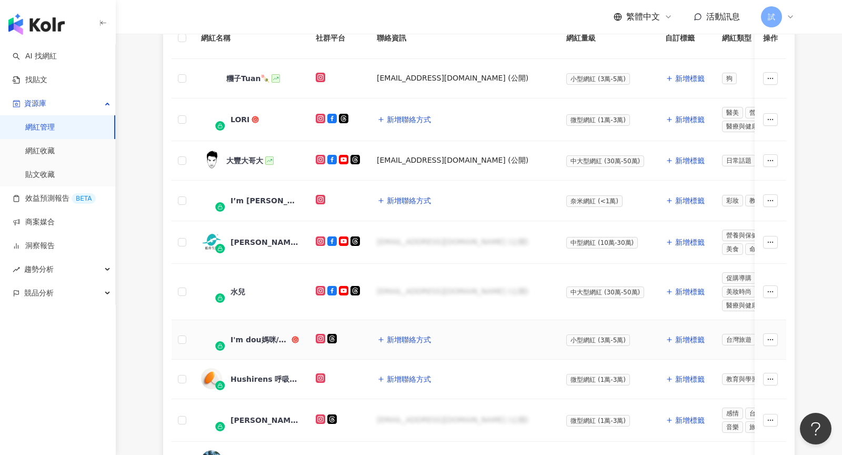
scroll to position [224, 0]
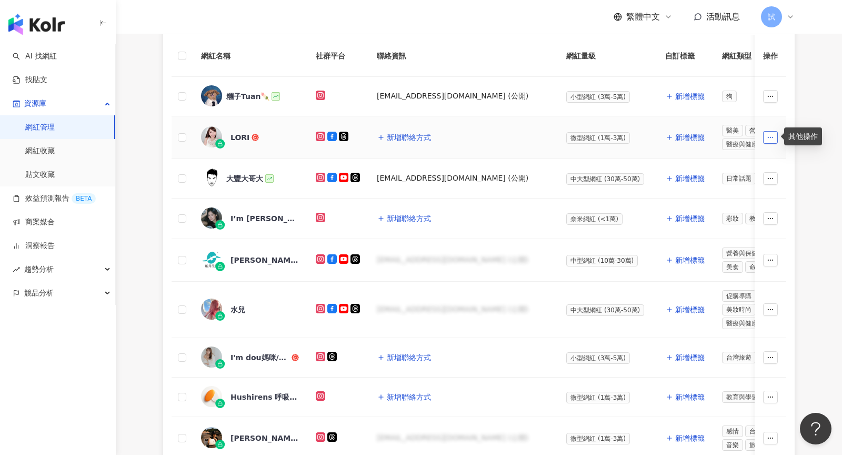
click at [768, 135] on icon "button" at bounding box center [770, 137] width 7 height 7
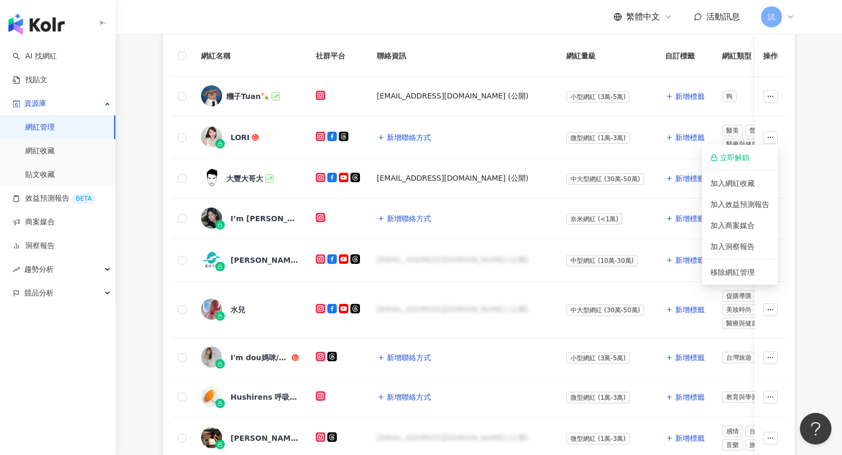
click at [800, 166] on div "所有網紅 幣別 ： 新台幣 ( TWD ) 設定欄位 網紅名稱 社群平台 聯絡資訊 網紅量級 自訂標籤 網紅類型 追蹤數 K-Score 近三個月 互動率 近…" at bounding box center [478, 318] width 673 height 650
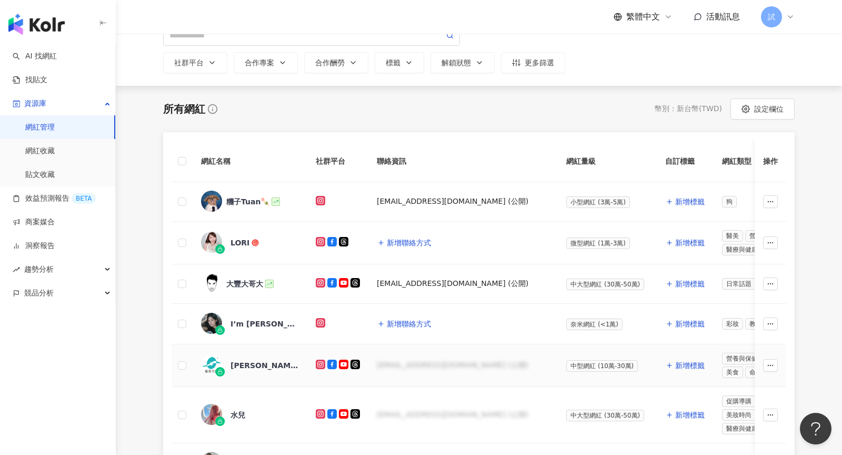
scroll to position [98, 0]
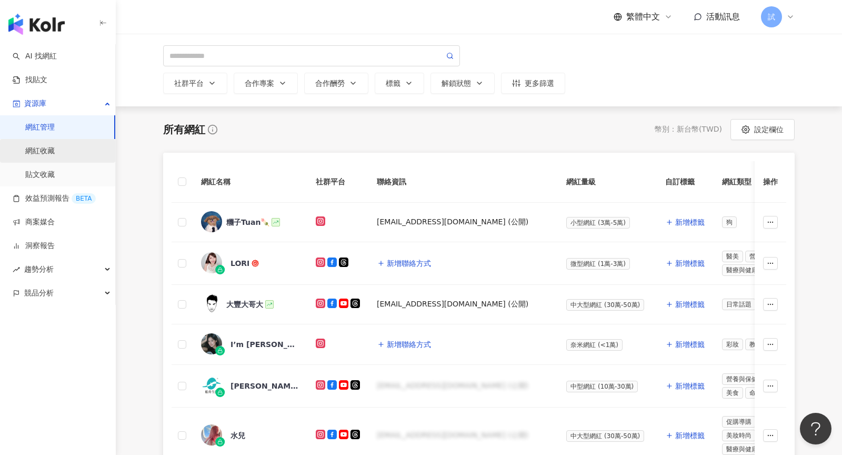
click at [55, 154] on link "網紅收藏" at bounding box center [39, 151] width 29 height 11
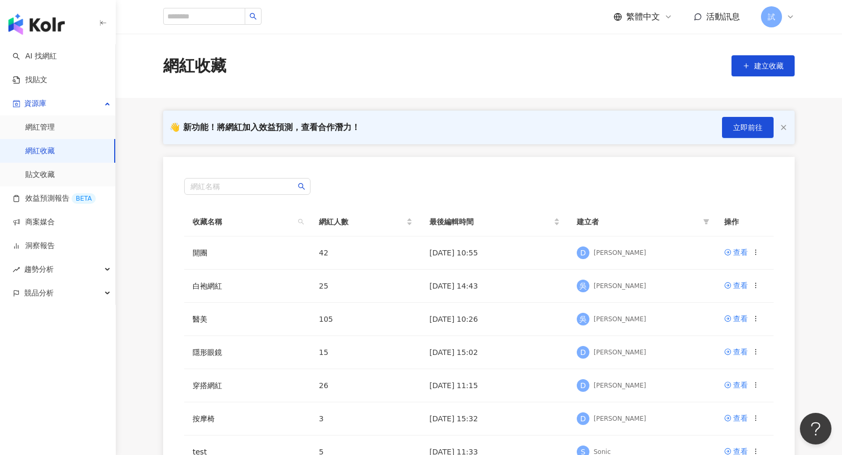
click at [789, 13] on icon at bounding box center [790, 17] width 8 height 8
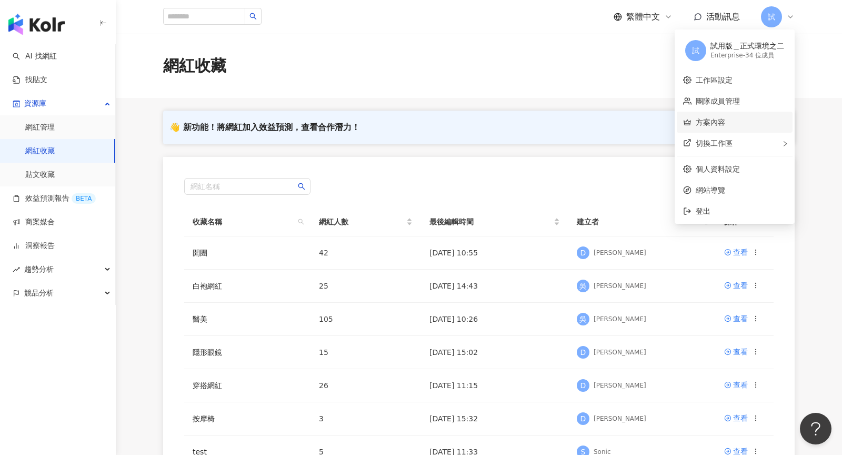
click at [725, 118] on link "方案內容" at bounding box center [710, 122] width 29 height 8
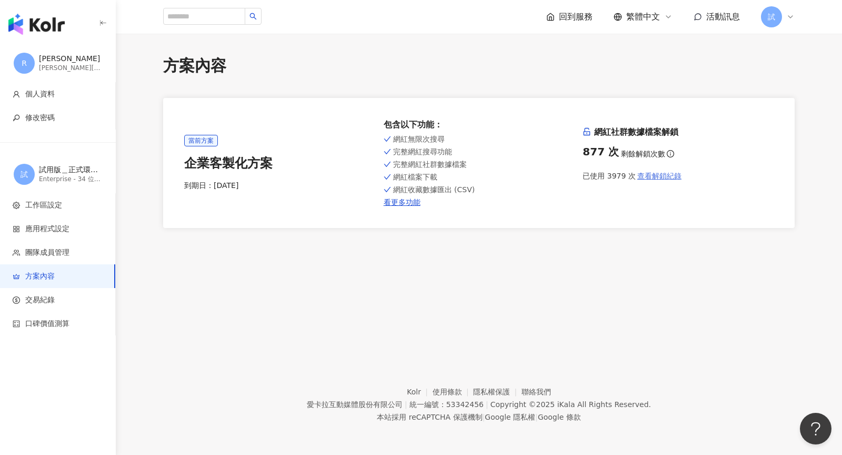
click at [650, 175] on span "查看解鎖紀錄" at bounding box center [659, 176] width 44 height 8
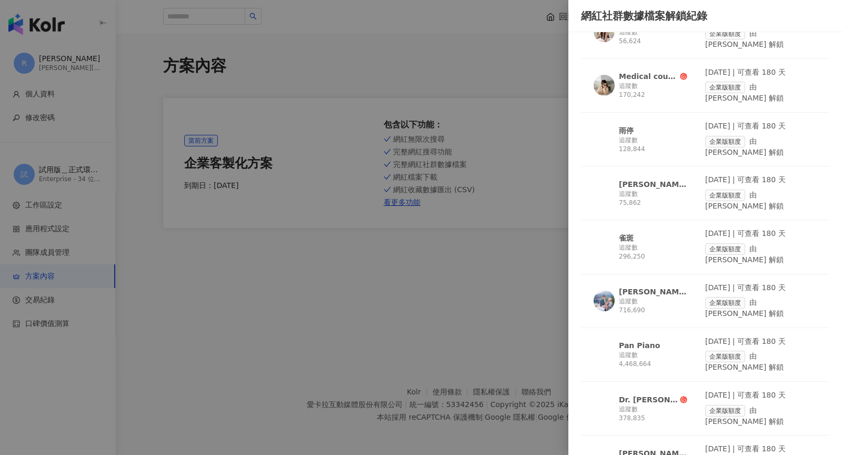
scroll to position [1673, 0]
click at [385, 304] on div at bounding box center [421, 227] width 842 height 455
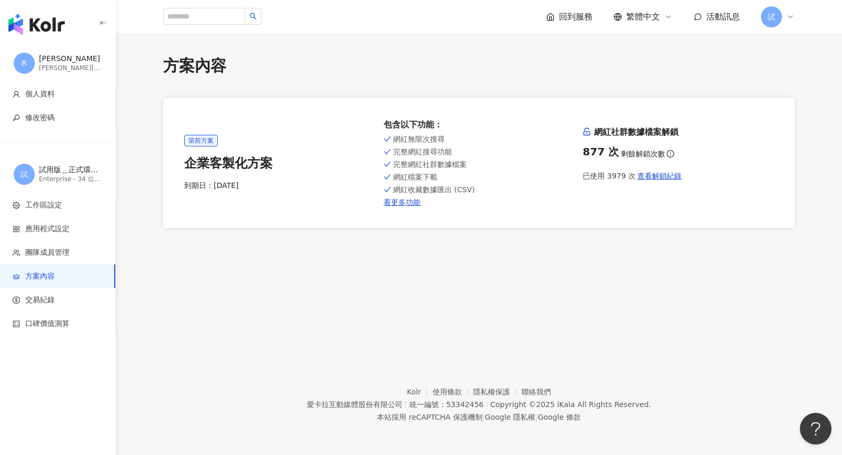
click at [58, 21] on img "button" at bounding box center [36, 24] width 56 height 21
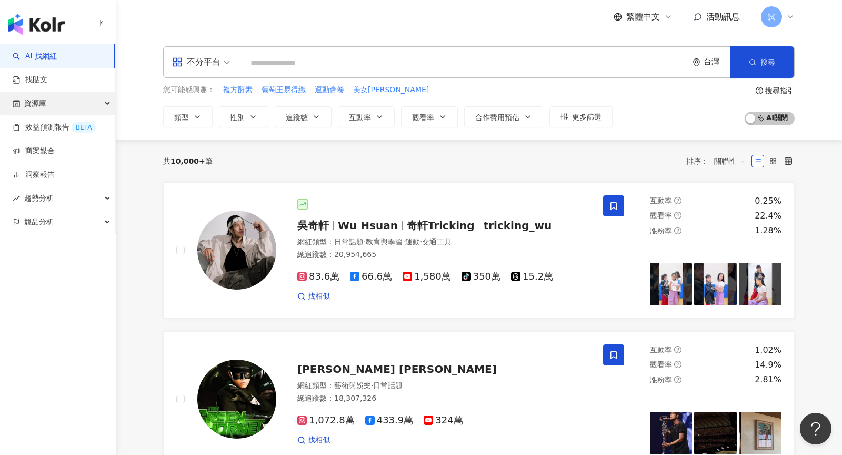
click at [95, 103] on div "資源庫" at bounding box center [57, 104] width 115 height 24
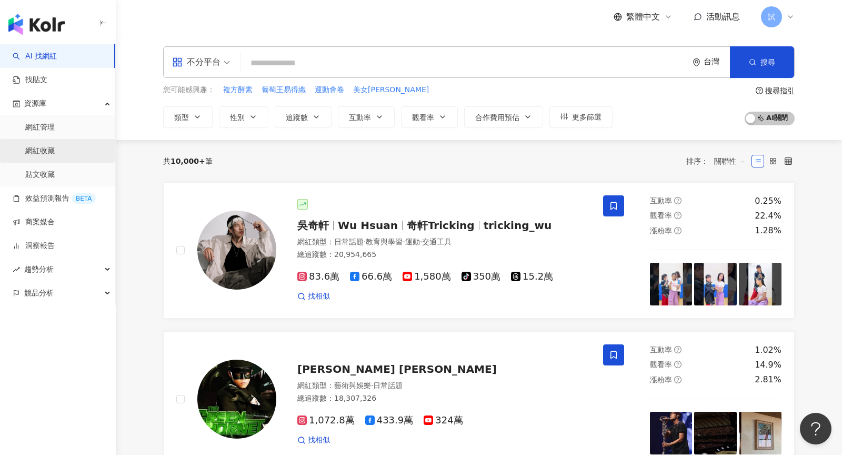
click at [55, 149] on link "網紅收藏" at bounding box center [39, 151] width 29 height 11
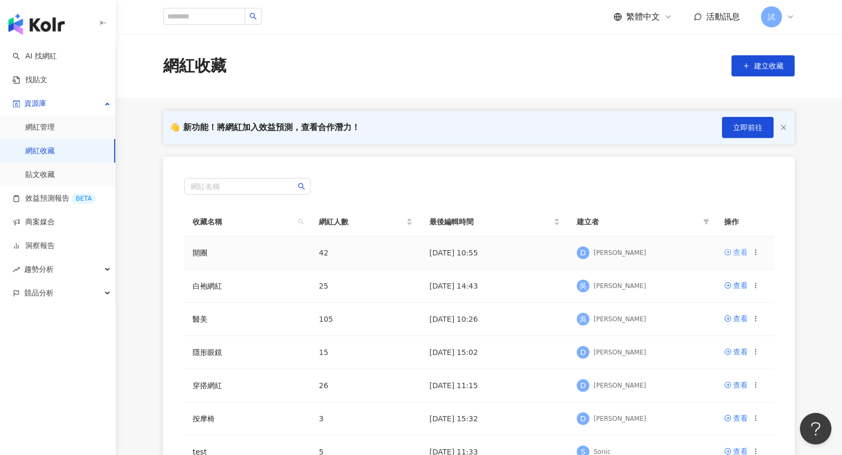
click at [742, 249] on div "查看" at bounding box center [740, 252] width 15 height 12
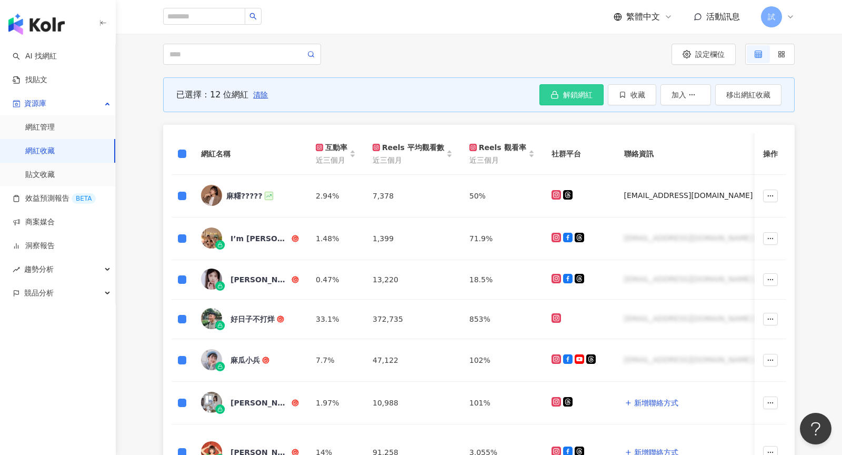
click at [580, 98] on span "解鎖網紅" at bounding box center [577, 94] width 29 height 8
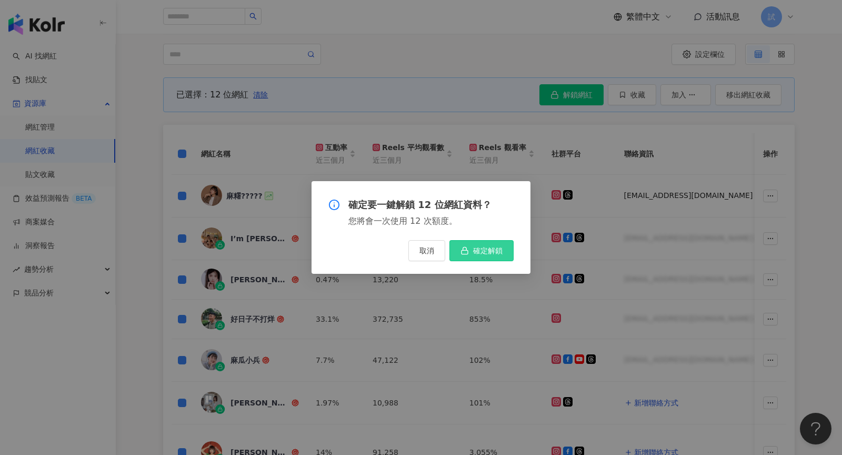
click at [492, 254] on span "確定解鎖" at bounding box center [487, 250] width 29 height 8
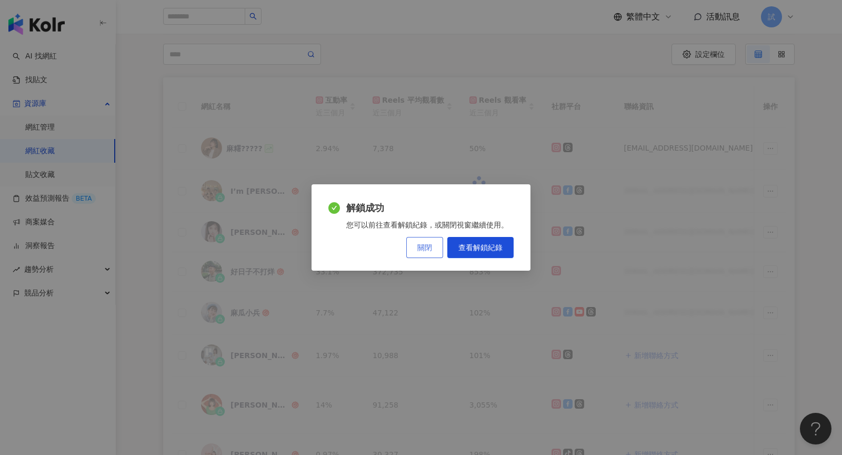
click at [417, 247] on button "關閉" at bounding box center [424, 247] width 37 height 21
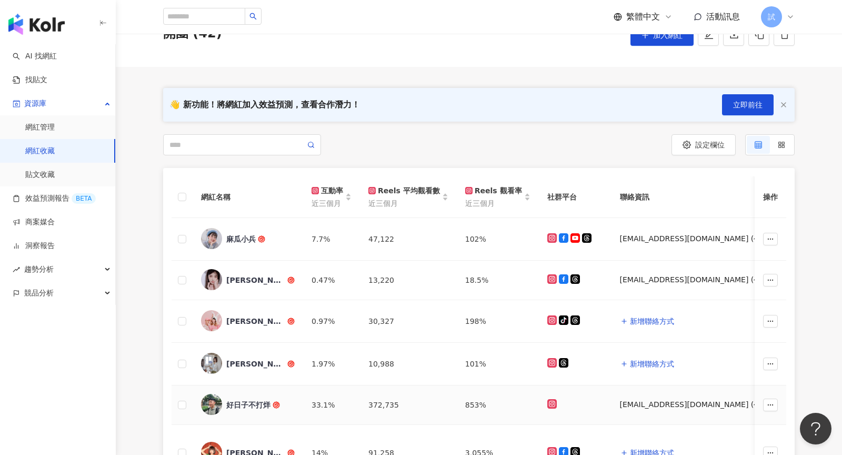
scroll to position [51, 0]
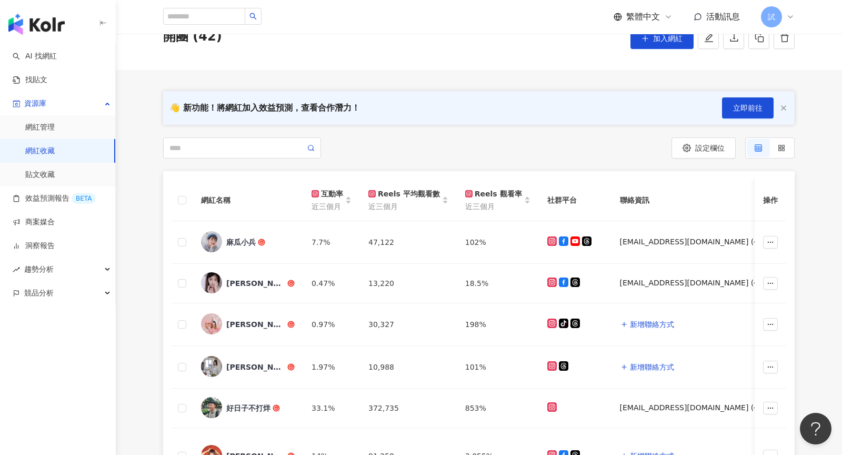
click at [637, 195] on th "聯絡資訊" at bounding box center [705, 200] width 189 height 42
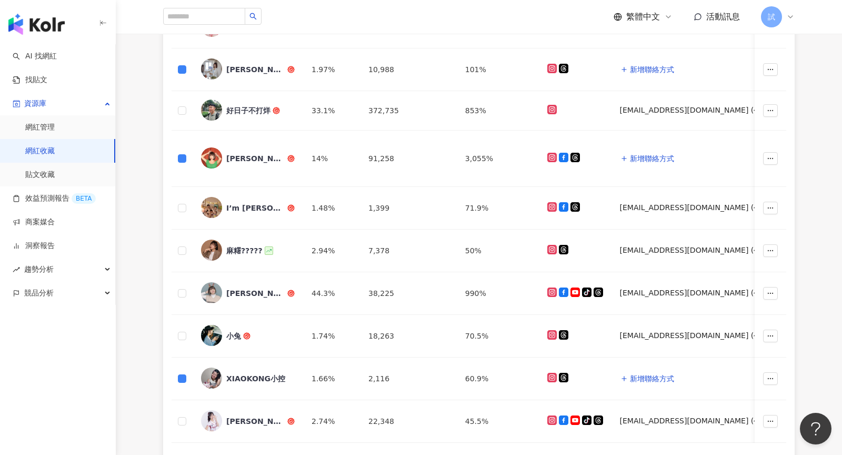
scroll to position [0, 0]
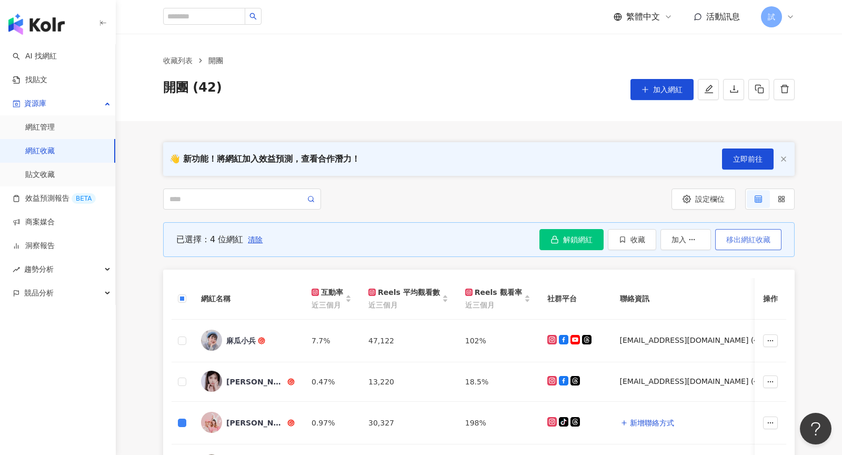
click at [769, 234] on button "移出網紅收藏" at bounding box center [748, 239] width 66 height 21
click at [733, 229] on button "移出網紅收藏" at bounding box center [748, 239] width 66 height 21
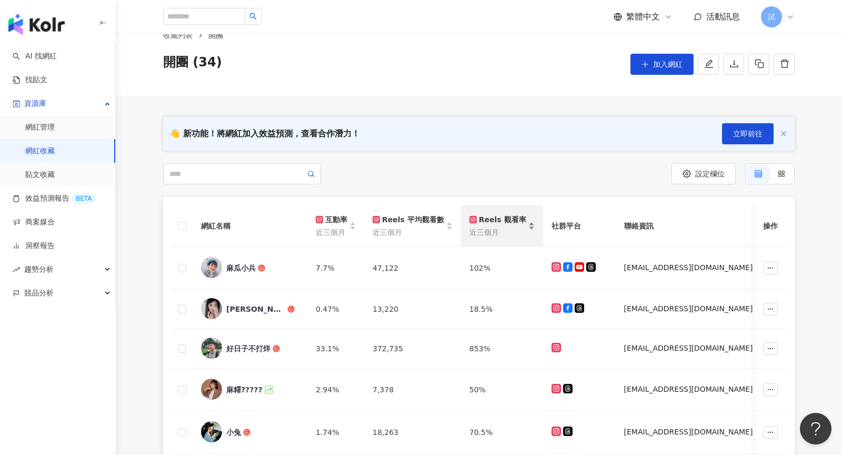
scroll to position [19, 0]
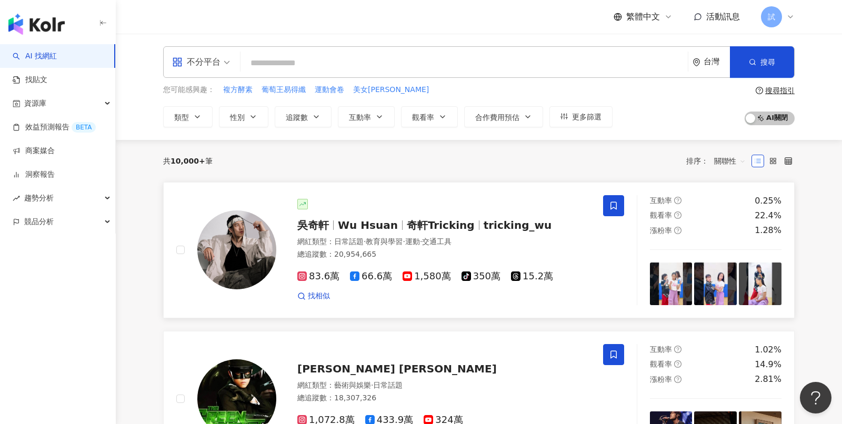
click at [440, 218] on div "吳奇軒 Wu Hsuan 奇軒Tricking tricking_wu" at bounding box center [443, 225] width 293 height 15
click at [536, 228] on div "吳奇軒 Wu Hsuan 奇軒Tricking tricking_wu" at bounding box center [443, 225] width 293 height 15
click at [292, 71] on input "search" at bounding box center [464, 63] width 439 height 20
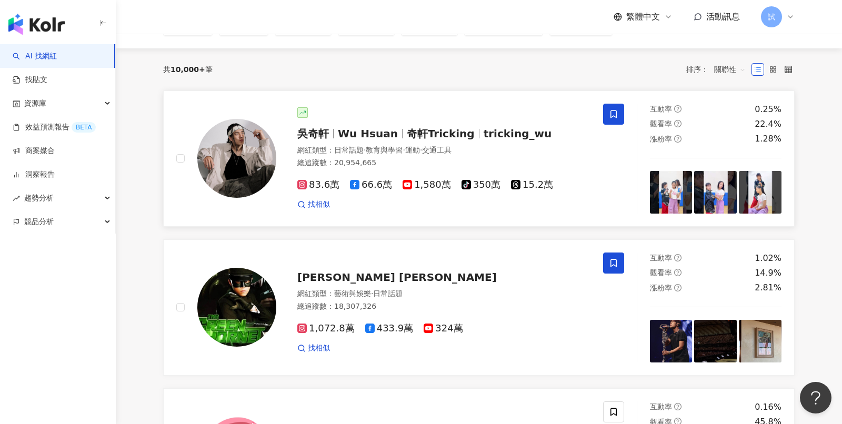
scroll to position [48, 0]
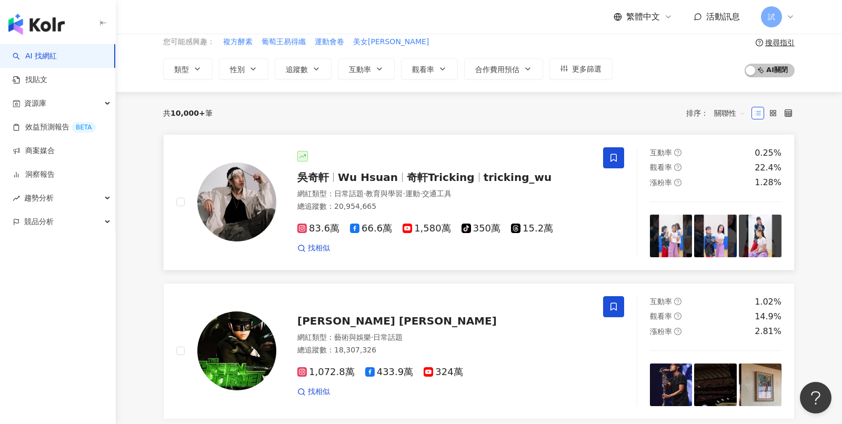
click at [619, 159] on span at bounding box center [613, 157] width 21 height 21
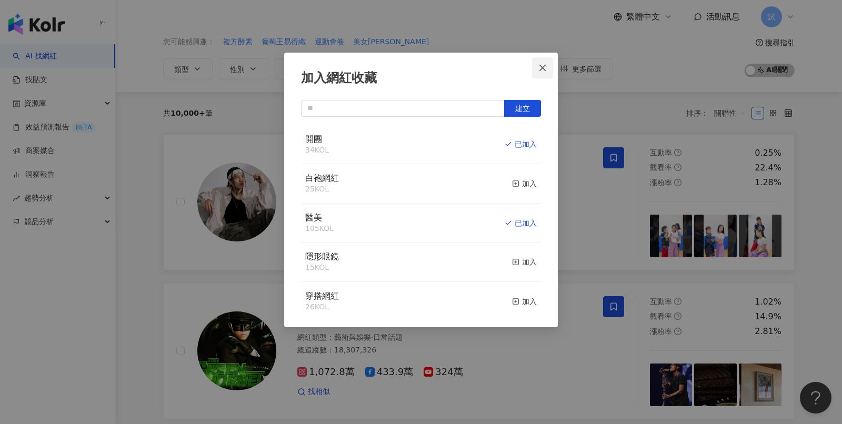
click at [547, 65] on span "Close" at bounding box center [542, 68] width 21 height 8
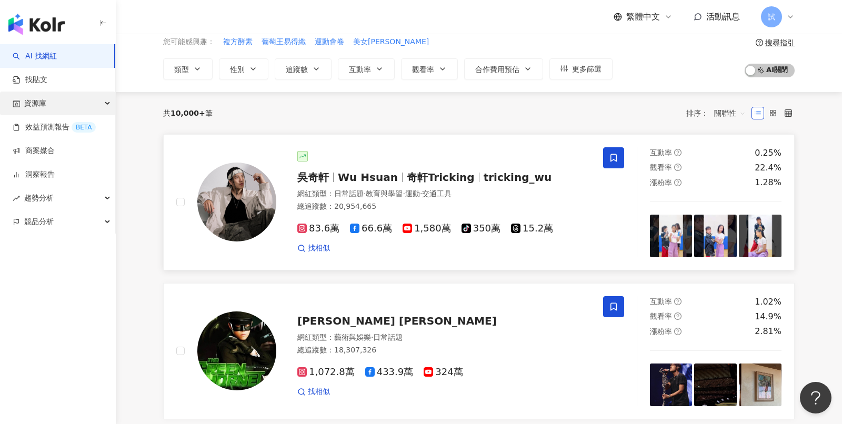
click at [38, 100] on span "資源庫" at bounding box center [35, 104] width 22 height 24
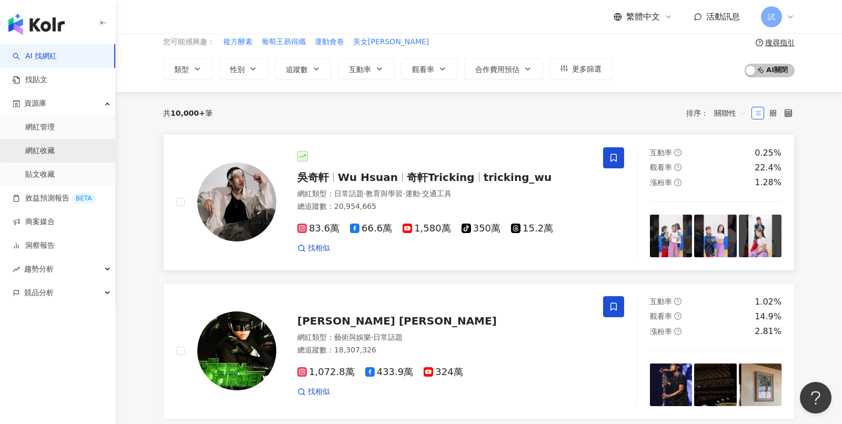
click at [55, 148] on link "網紅收藏" at bounding box center [39, 151] width 29 height 11
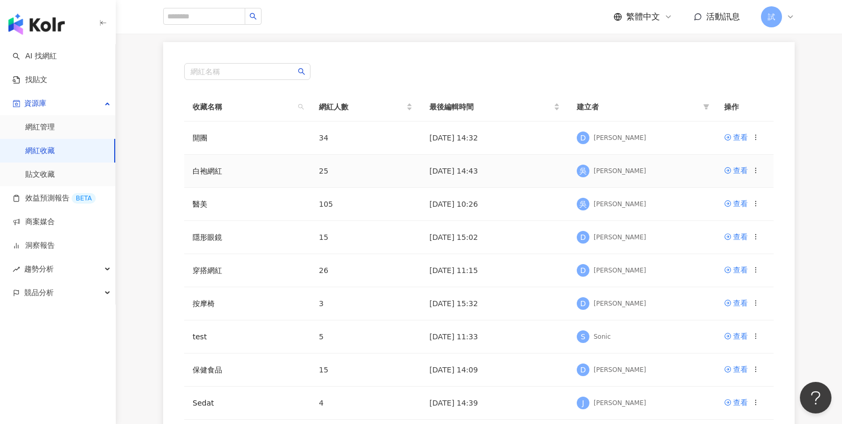
scroll to position [118, 0]
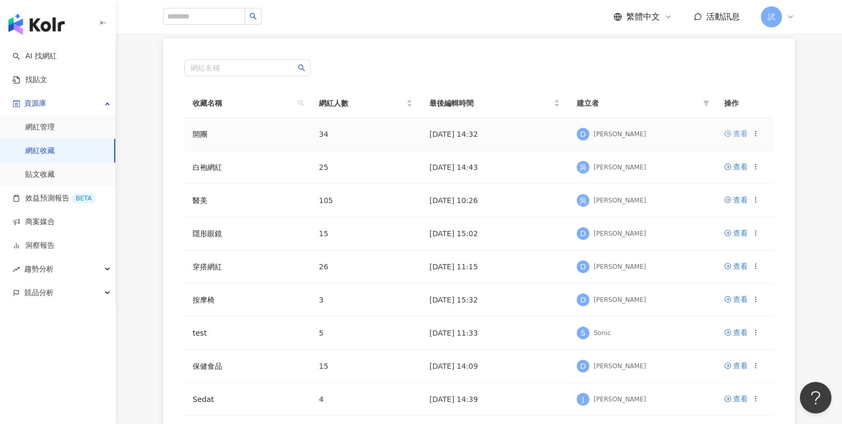
click at [728, 131] on icon at bounding box center [727, 133] width 7 height 7
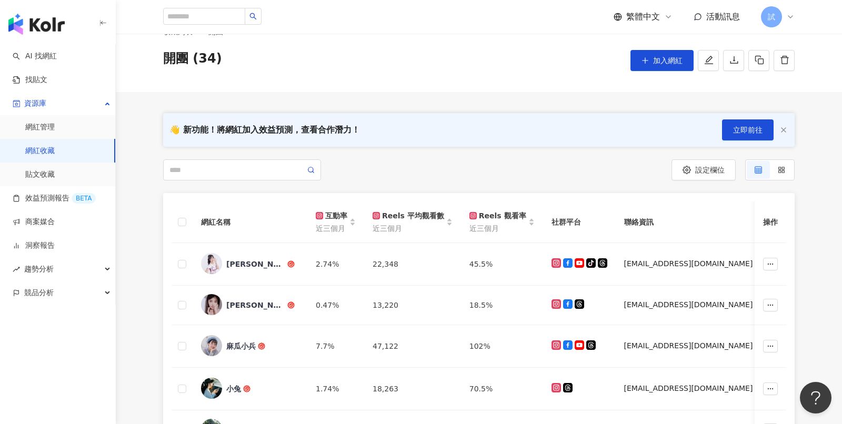
scroll to position [29, 0]
click at [55, 227] on link "商案媒合" at bounding box center [34, 222] width 42 height 11
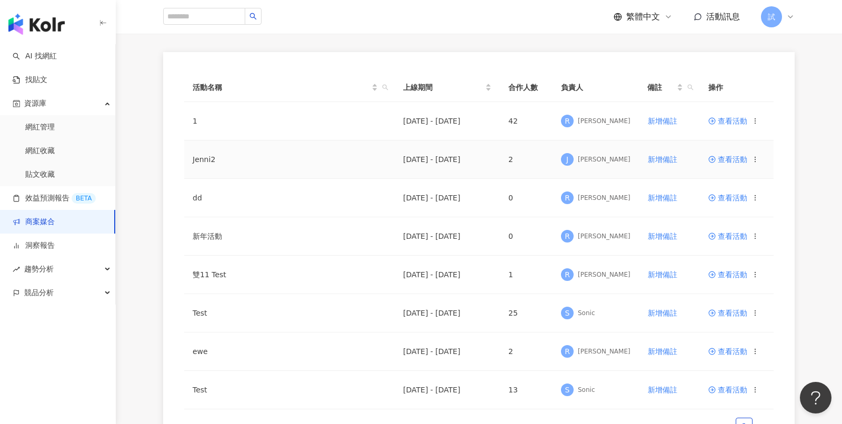
scroll to position [145, 0]
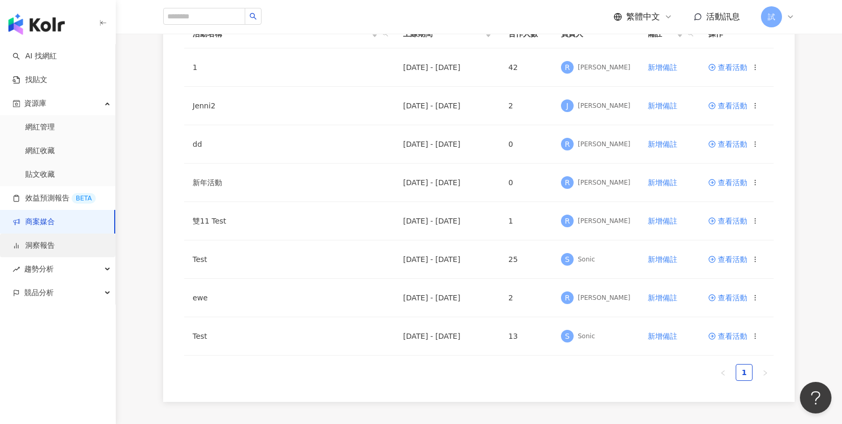
click at [46, 246] on link "洞察報告" at bounding box center [34, 245] width 42 height 11
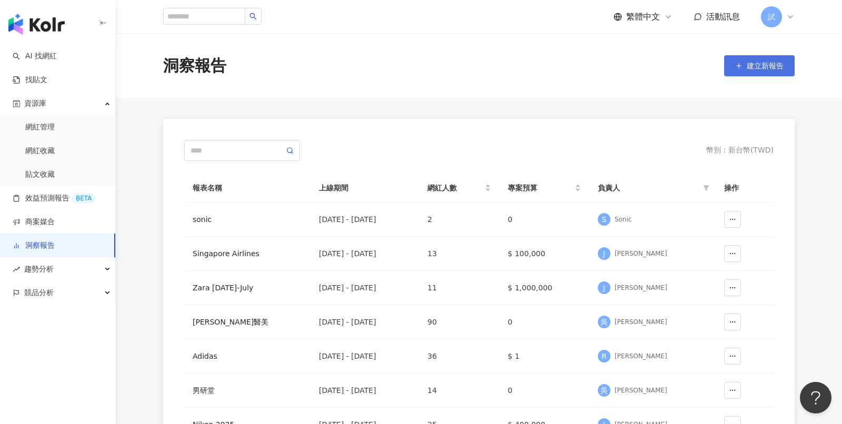
click at [772, 62] on span "建立新報告" at bounding box center [765, 66] width 37 height 8
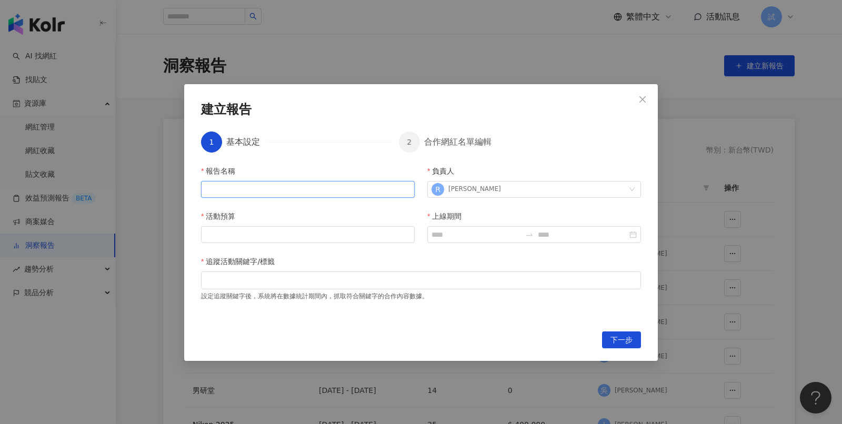
click at [297, 186] on input "報告名稱" at bounding box center [308, 189] width 214 height 17
type input "***"
click at [273, 237] on input "活動預算" at bounding box center [308, 235] width 213 height 16
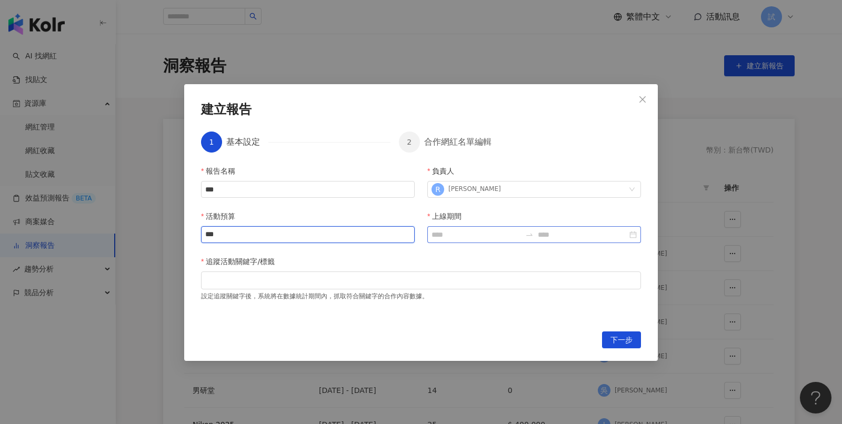
type input "***"
click at [468, 230] on input "上線期間" at bounding box center [475, 235] width 89 height 12
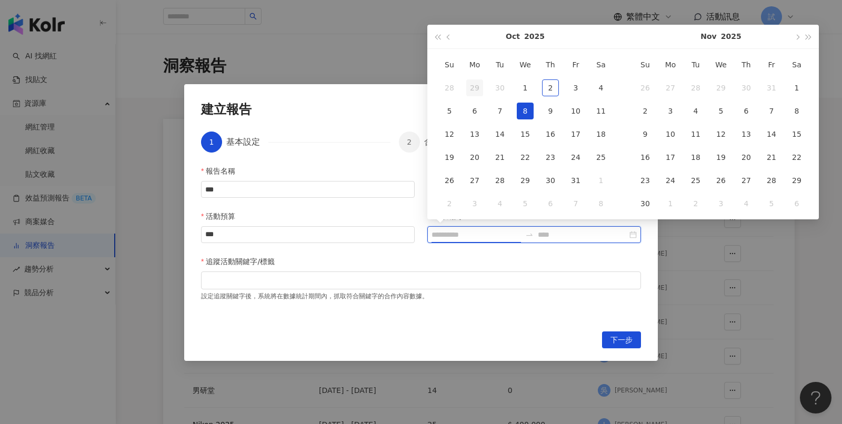
type input "**********"
click at [452, 41] on button "button" at bounding box center [449, 37] width 12 height 24
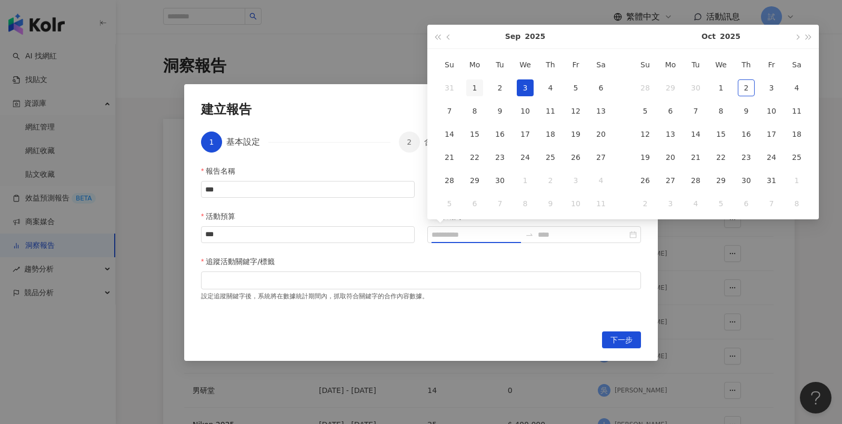
type input "**********"
click at [476, 87] on div "1" at bounding box center [474, 87] width 17 height 17
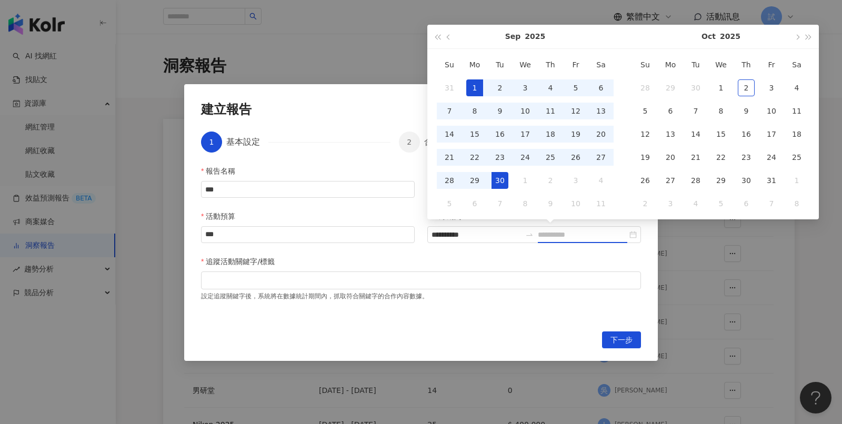
click at [504, 184] on div "30" at bounding box center [499, 180] width 17 height 17
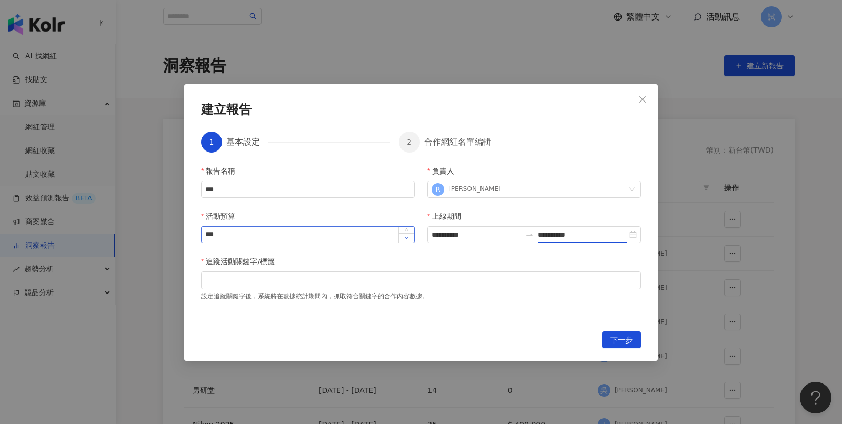
type input "**********"
click at [355, 276] on div at bounding box center [421, 280] width 436 height 8
type input "*"
type input "******"
type input "**********"
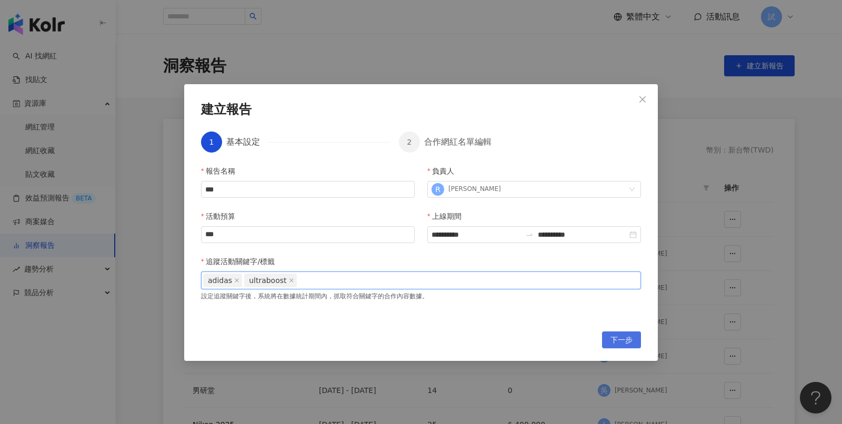
click at [629, 338] on span "下一步" at bounding box center [621, 340] width 22 height 17
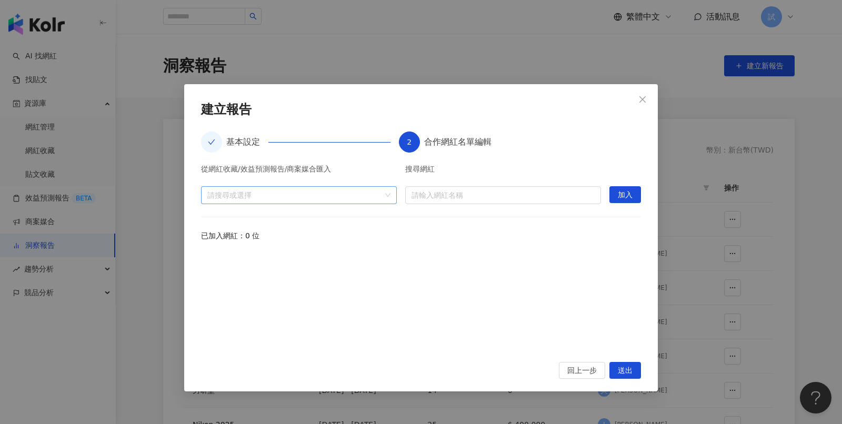
click at [387, 194] on div "請搜尋或選擇" at bounding box center [299, 195] width 196 height 18
click at [208, 215] on span at bounding box center [211, 218] width 17 height 17
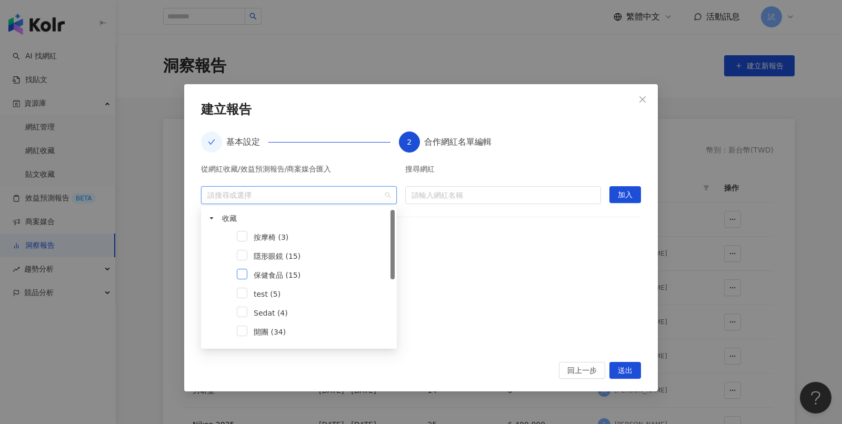
click at [239, 275] on span at bounding box center [242, 274] width 11 height 11
click at [542, 241] on div "從網紅收藏/效益預測報告/商案媒合匯入 保健食品 (15) 搜尋網紅 請輸入網紅名稱 加入 已加入網紅：0 位" at bounding box center [421, 257] width 440 height 184
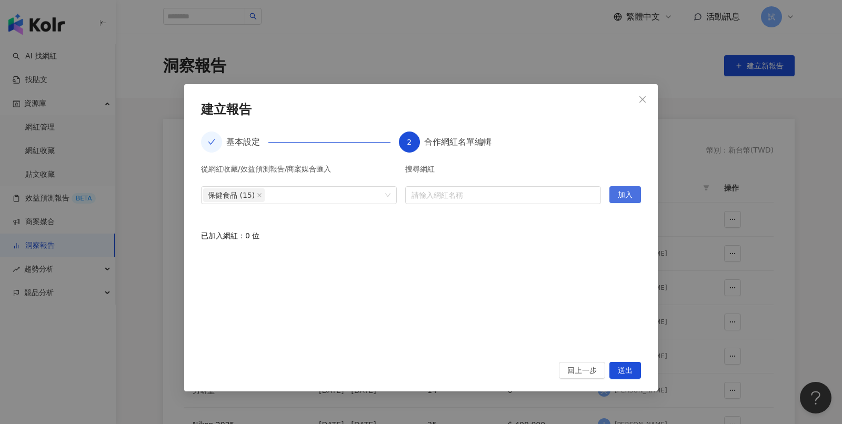
click at [626, 198] on span "加入" at bounding box center [625, 195] width 15 height 17
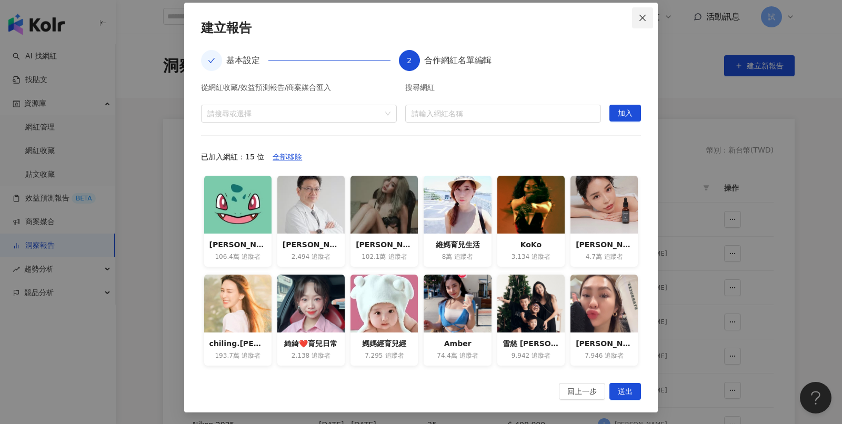
click at [638, 16] on span "Close" at bounding box center [642, 18] width 21 height 8
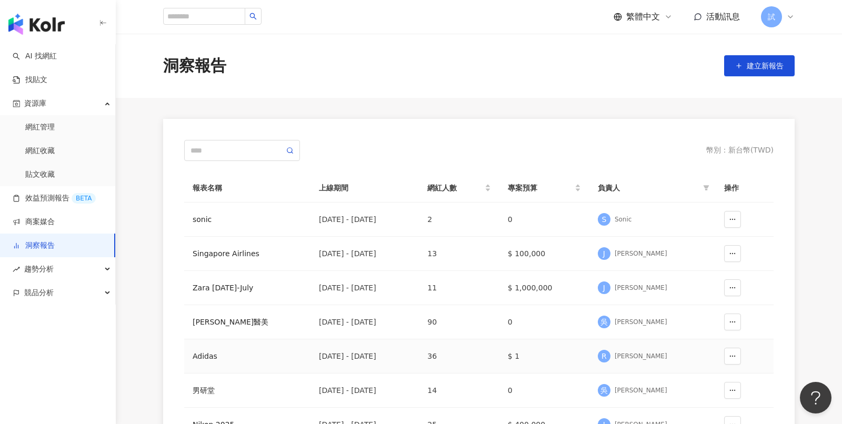
click at [204, 351] on div "Adidas" at bounding box center [247, 356] width 109 height 12
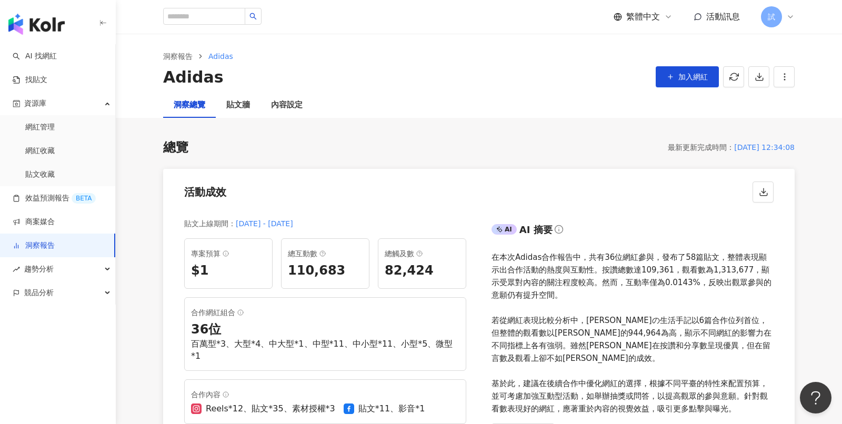
scroll to position [21, 0]
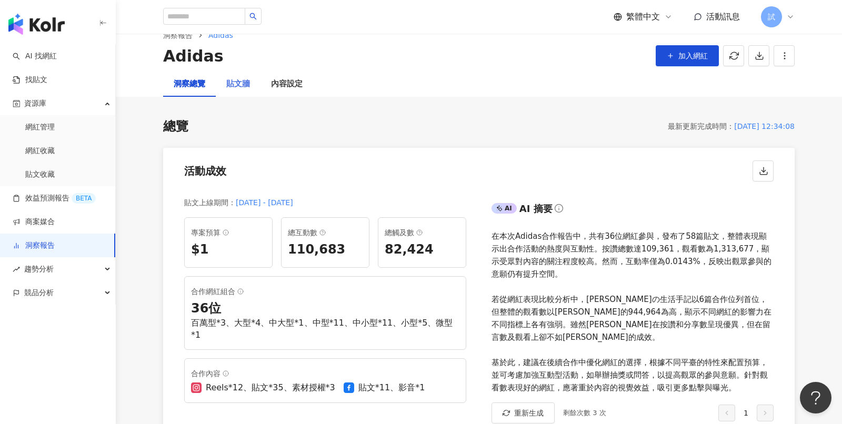
click at [237, 91] on div "貼文牆" at bounding box center [238, 84] width 45 height 25
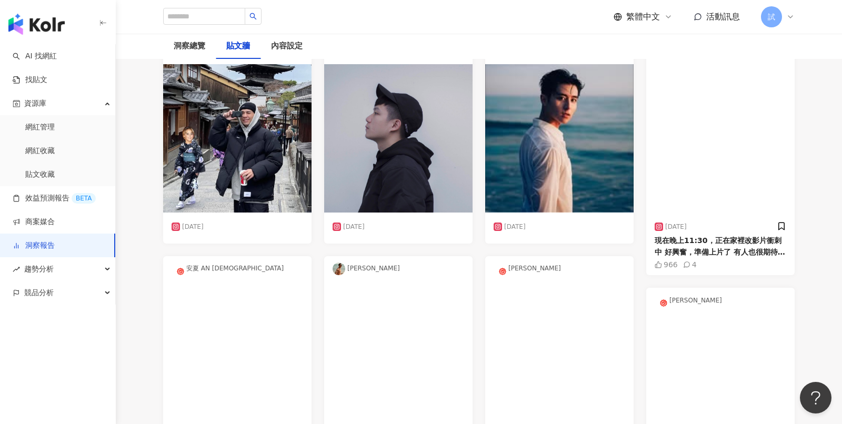
scroll to position [76, 0]
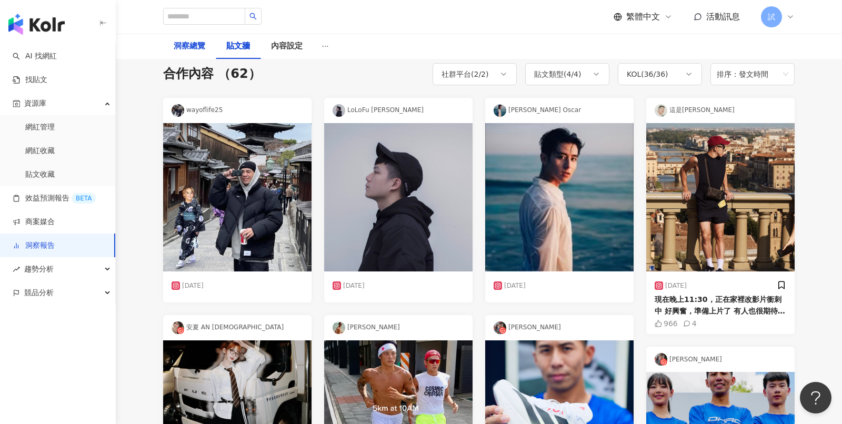
click at [198, 52] on div "洞察總覽" at bounding box center [190, 46] width 32 height 13
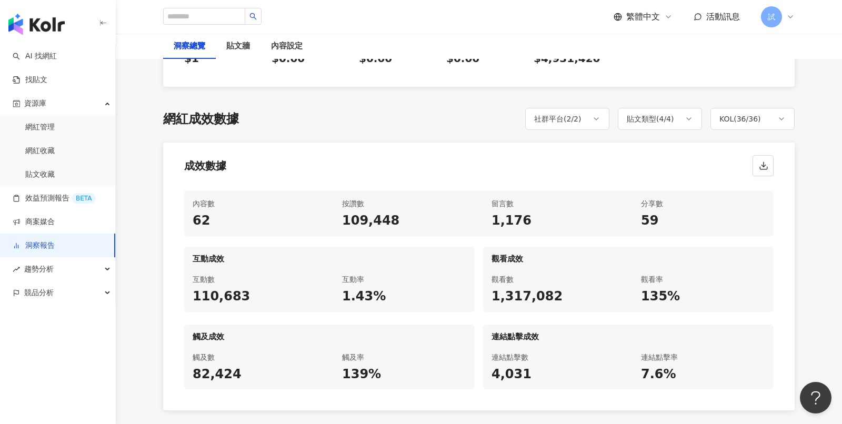
scroll to position [462, 0]
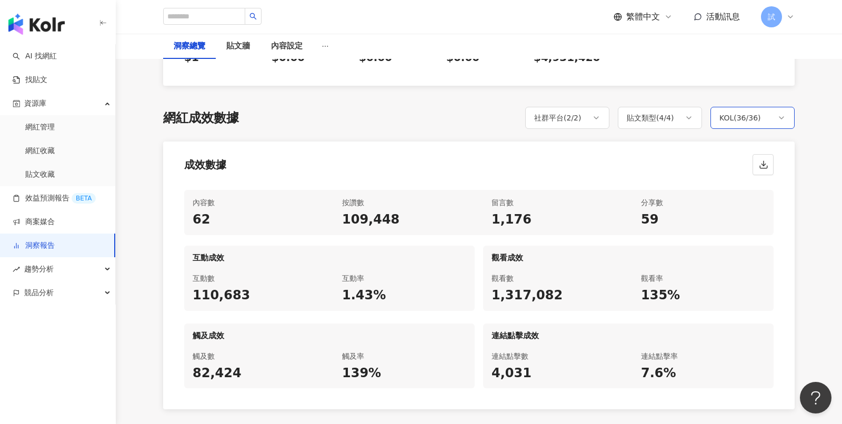
click at [775, 107] on div "KOL ( 36 / 36 )" at bounding box center [752, 118] width 84 height 22
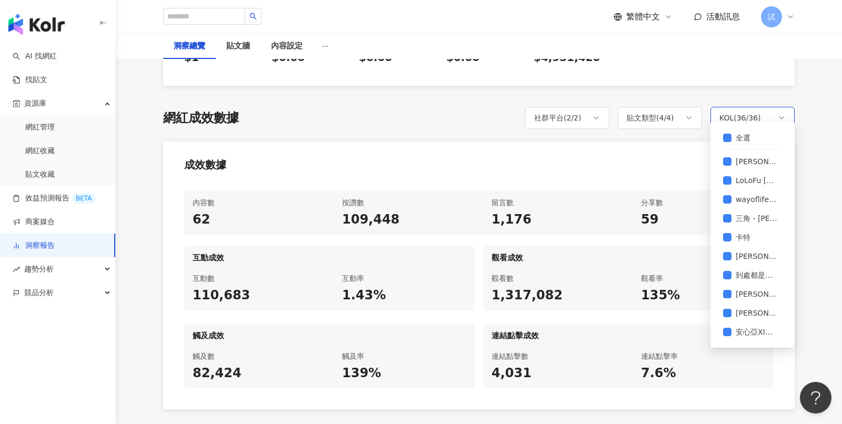
click at [766, 107] on div "KOL ( 36 / 36 )" at bounding box center [752, 118] width 84 height 22
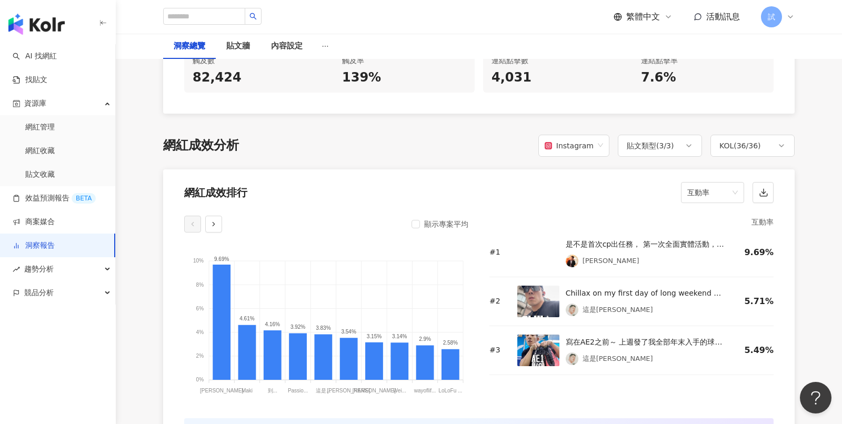
scroll to position [787, 0]
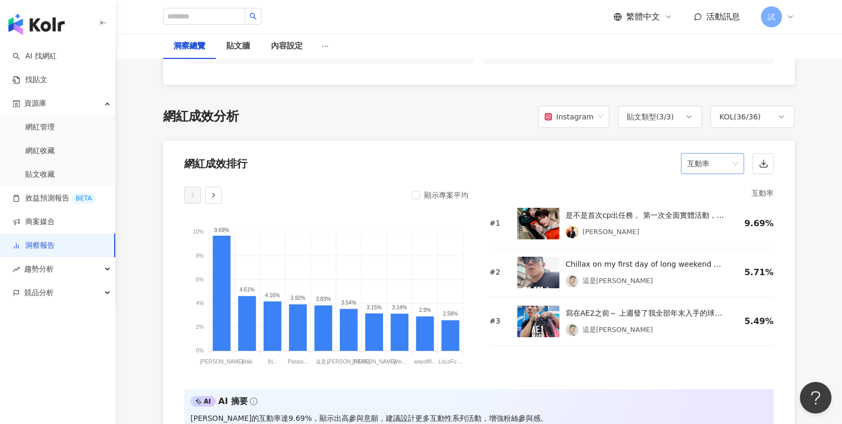
click at [729, 154] on span "互動率" at bounding box center [712, 164] width 51 height 20
click at [719, 177] on div "按讚數" at bounding box center [712, 174] width 46 height 12
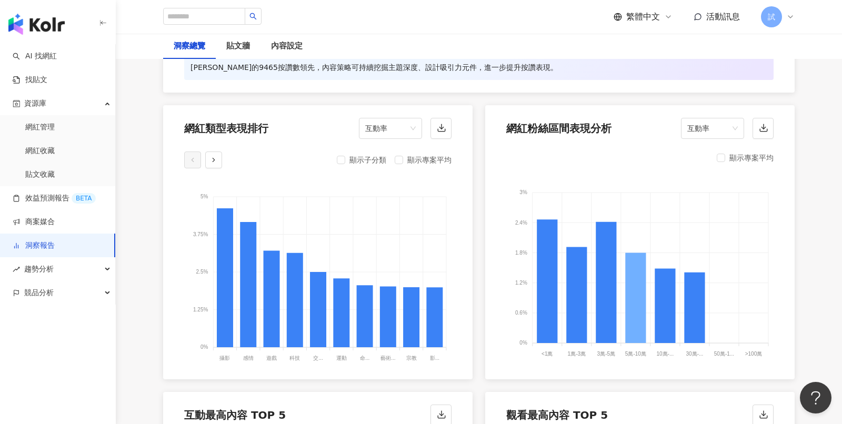
scroll to position [1142, 0]
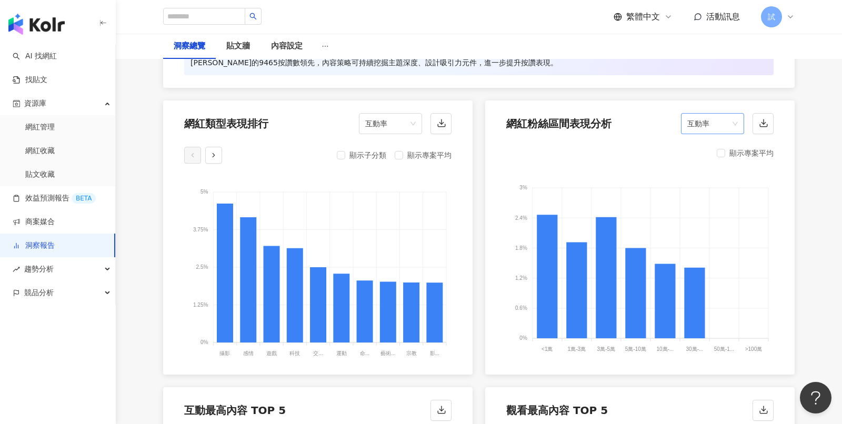
click at [735, 116] on span "互動率" at bounding box center [712, 124] width 51 height 20
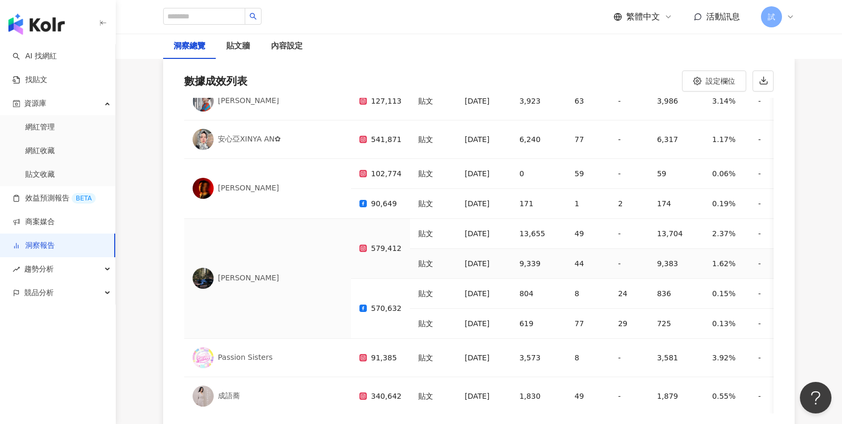
scroll to position [595, 0]
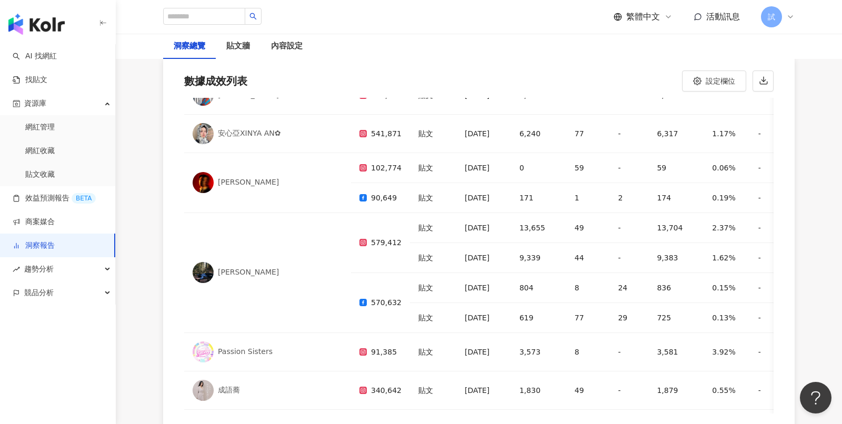
click at [53, 240] on link "洞察報告" at bounding box center [34, 245] width 42 height 11
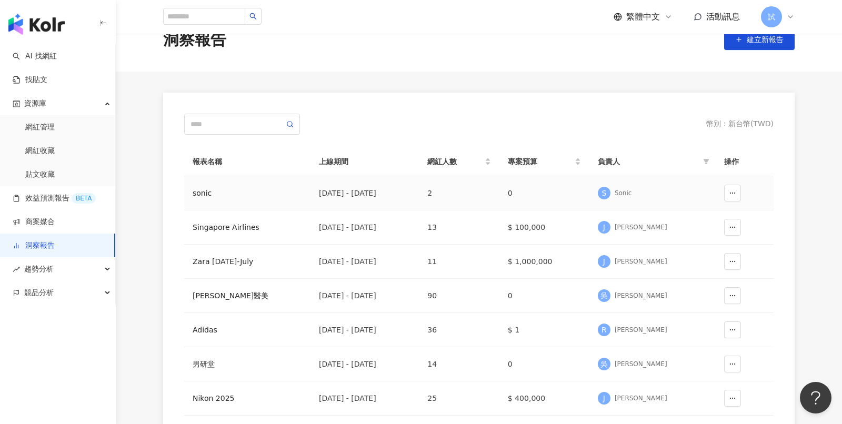
scroll to position [27, 0]
click at [99, 296] on div "競品分析" at bounding box center [57, 293] width 115 height 24
click at [67, 316] on link "品牌帳號分析" at bounding box center [47, 316] width 44 height 11
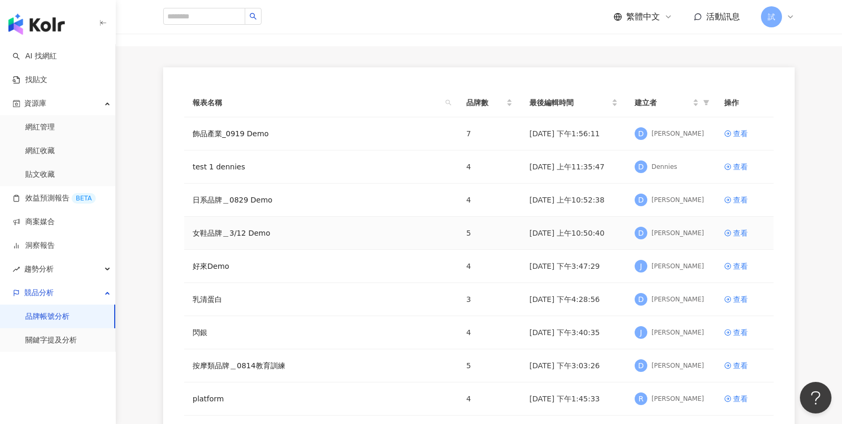
scroll to position [118, 0]
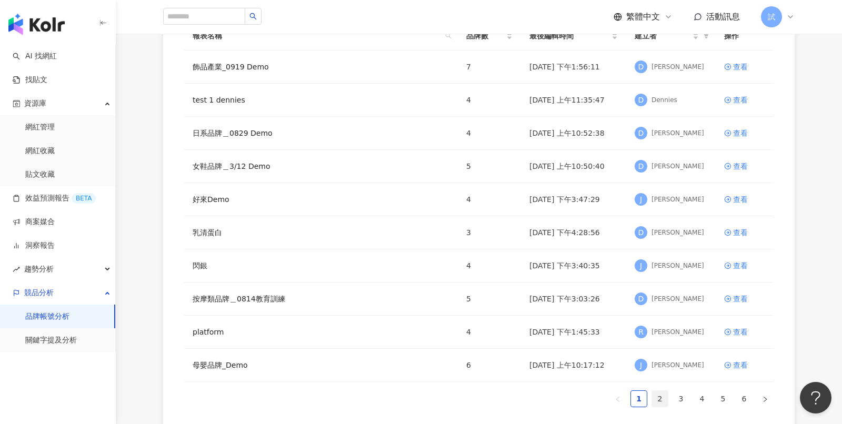
click at [662, 396] on link "2" at bounding box center [660, 399] width 16 height 16
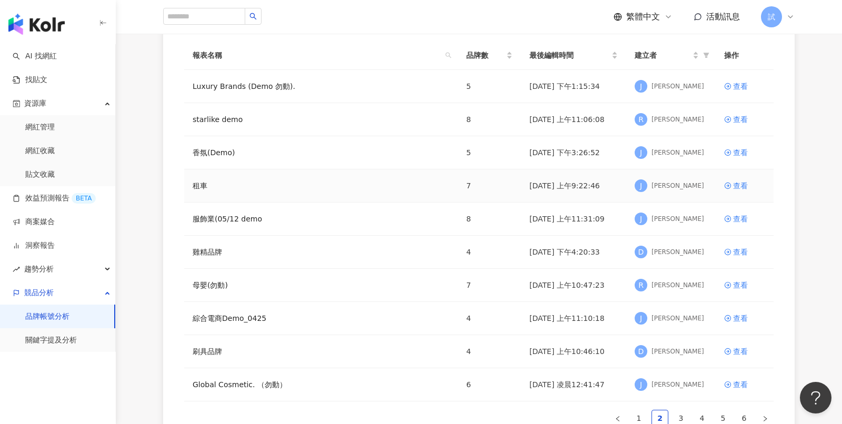
scroll to position [108, 0]
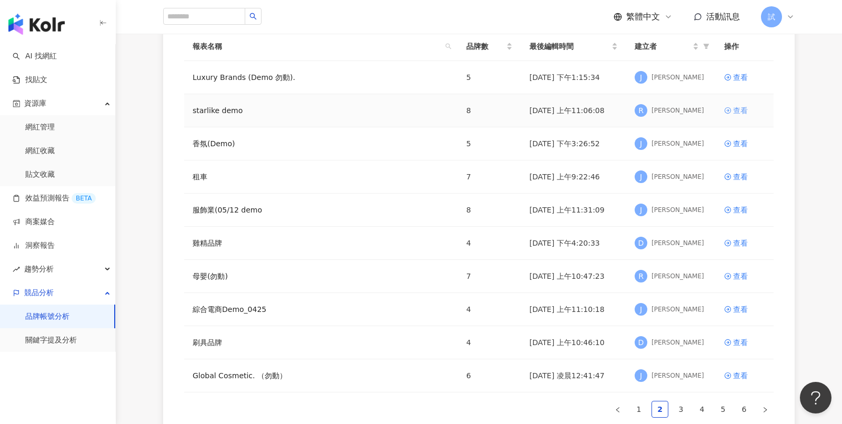
click at [741, 107] on div "查看" at bounding box center [740, 111] width 15 height 12
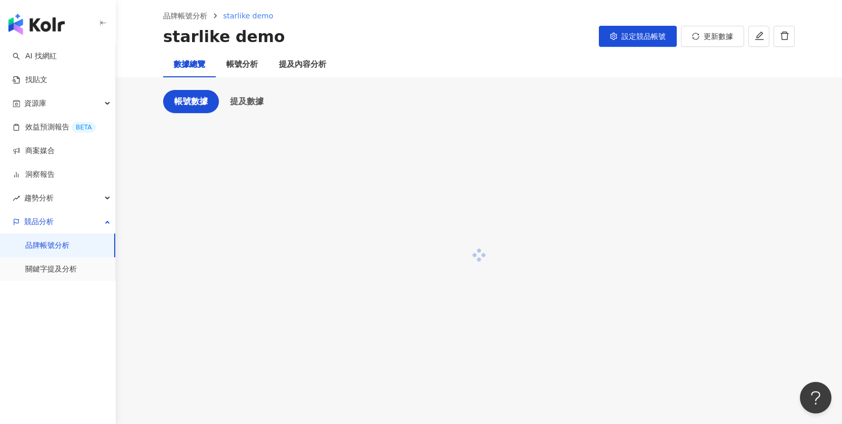
scroll to position [43, 0]
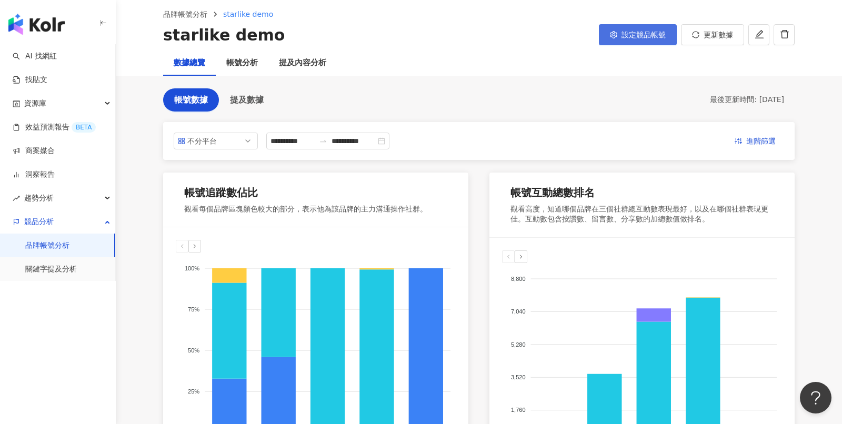
click at [641, 43] on button "設定競品帳號" at bounding box center [638, 34] width 78 height 21
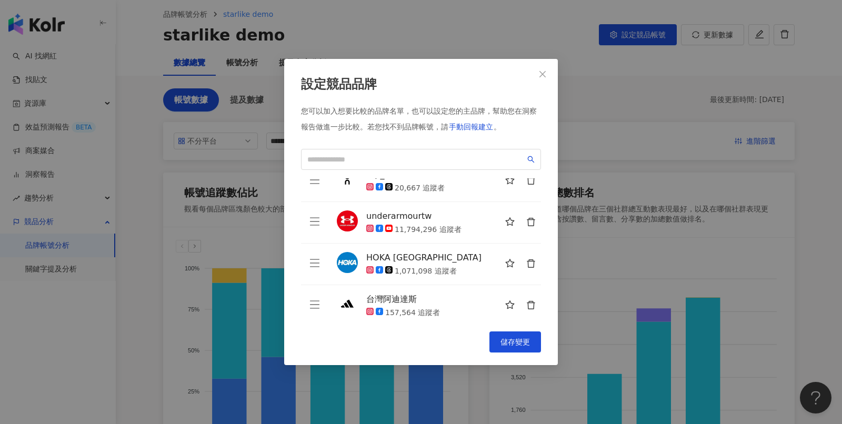
scroll to position [0, 0]
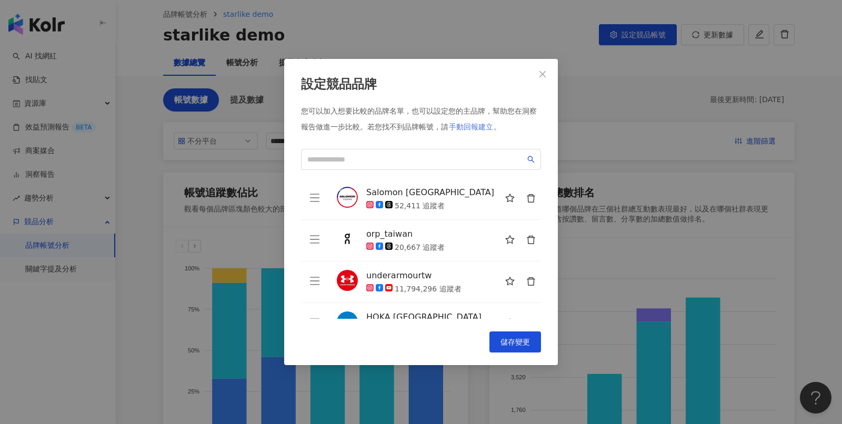
click at [478, 126] on span "手動回報建立" at bounding box center [471, 127] width 44 height 8
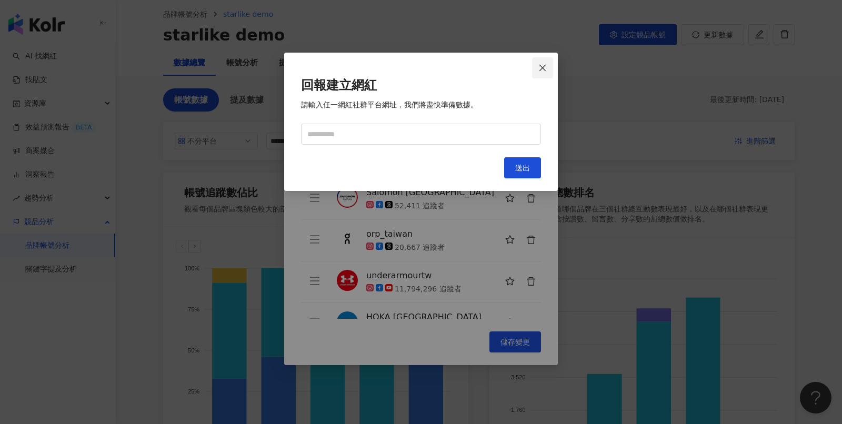
click at [543, 76] on button "Close" at bounding box center [542, 67] width 21 height 21
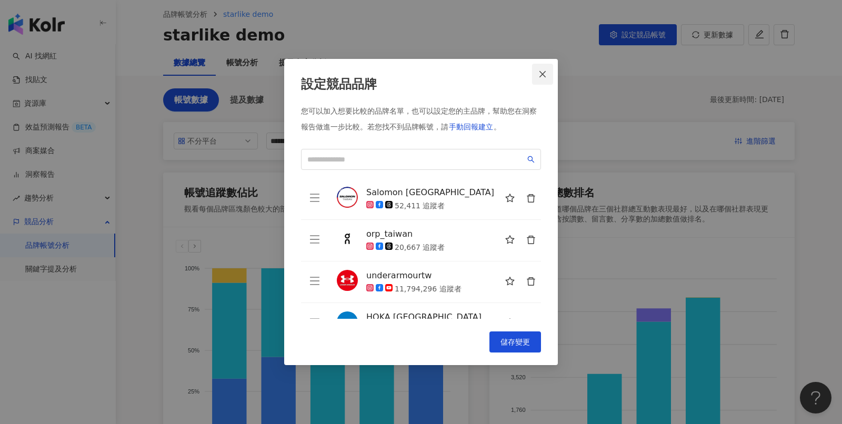
click at [546, 66] on button "Close" at bounding box center [542, 74] width 21 height 21
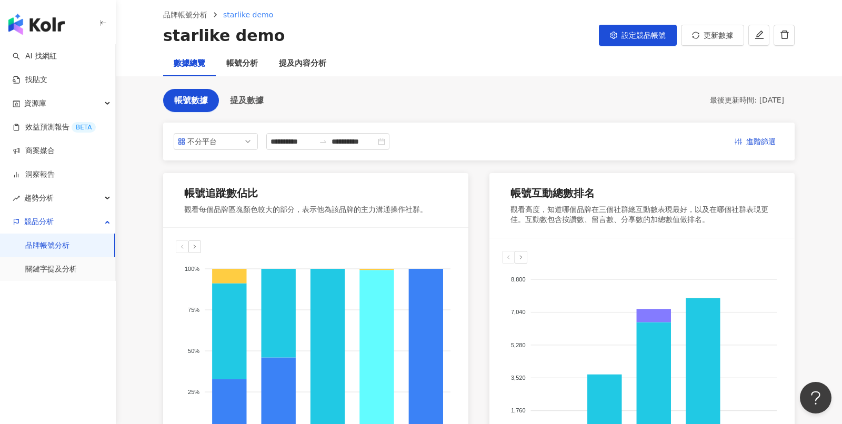
scroll to position [37, 0]
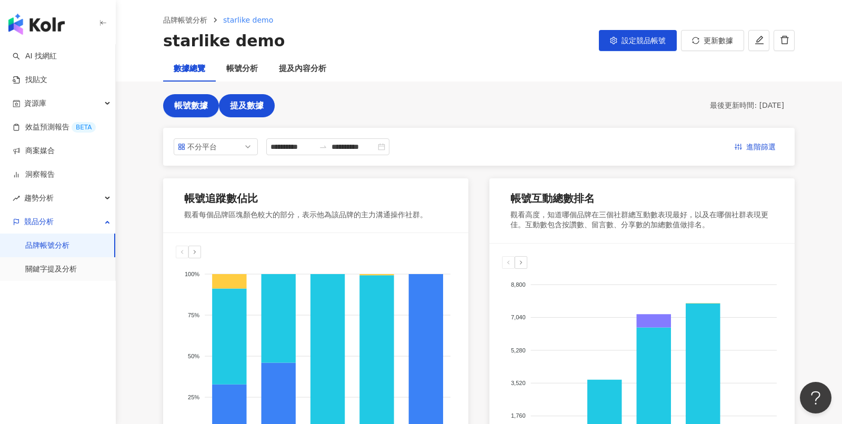
click at [246, 103] on span "提及數據" at bounding box center [247, 105] width 34 height 9
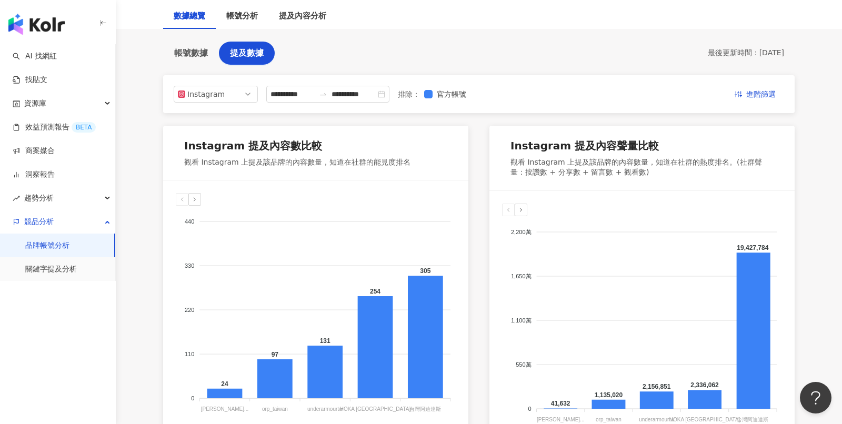
scroll to position [103, 0]
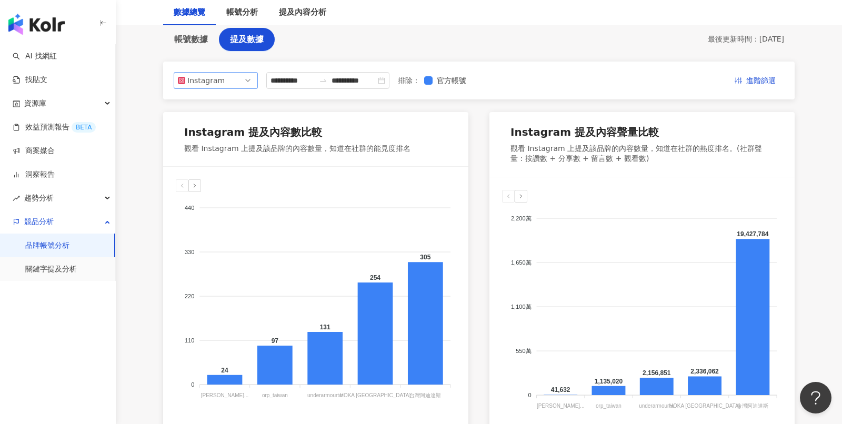
click at [242, 84] on span "Instagram" at bounding box center [216, 81] width 76 height 16
click at [378, 62] on div "**********" at bounding box center [478, 81] width 631 height 38
click at [296, 81] on input "**********" at bounding box center [292, 81] width 44 height 12
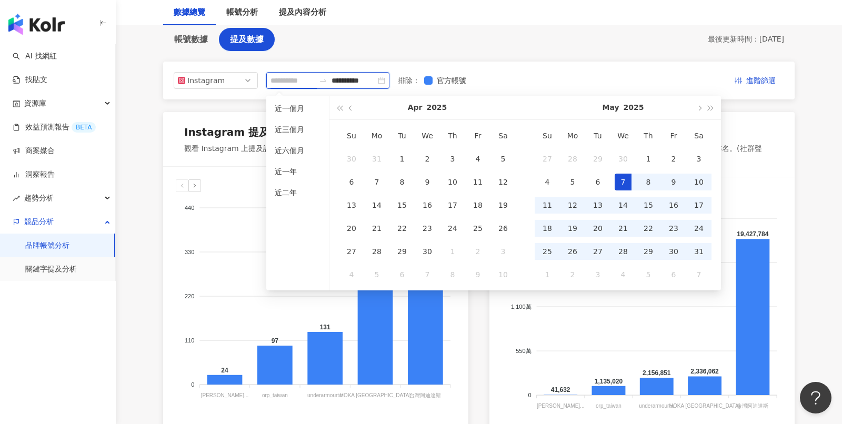
type input "**********"
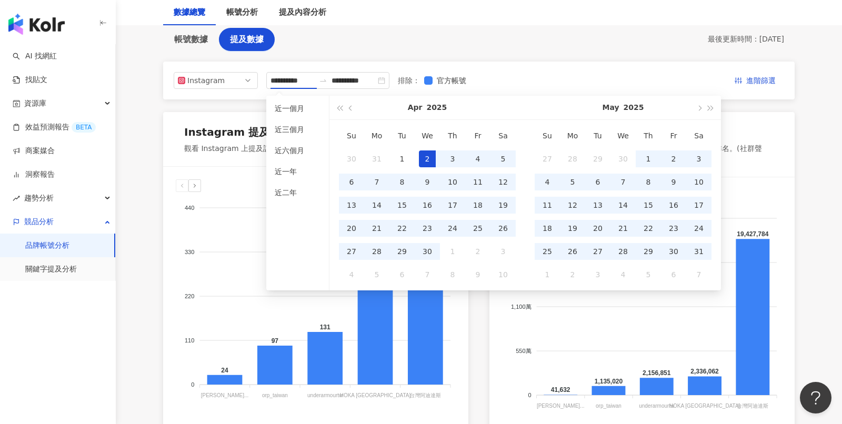
click at [531, 62] on div "**********" at bounding box center [478, 81] width 631 height 38
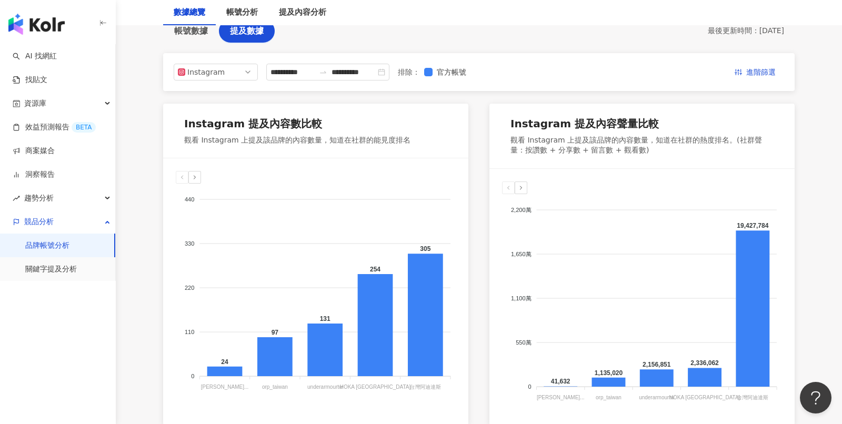
scroll to position [38, 0]
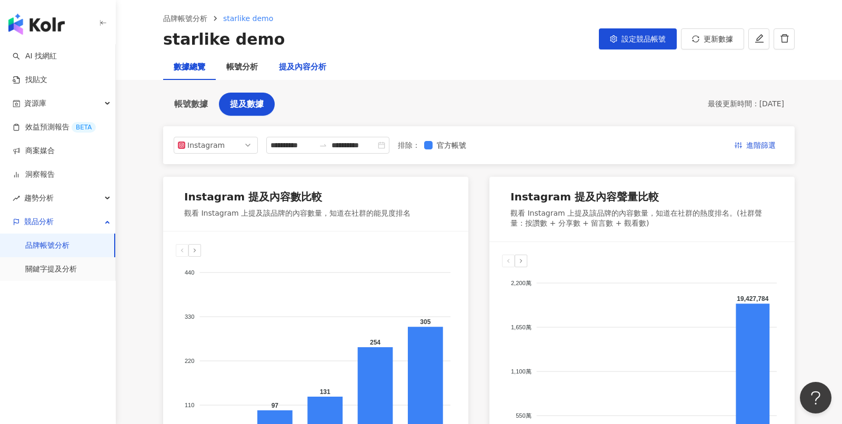
click at [317, 70] on div "提及內容分析" at bounding box center [302, 67] width 47 height 13
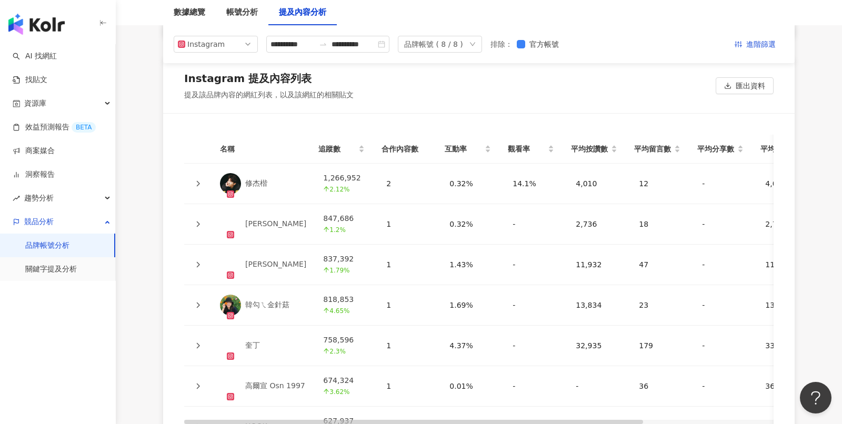
scroll to position [2324, 0]
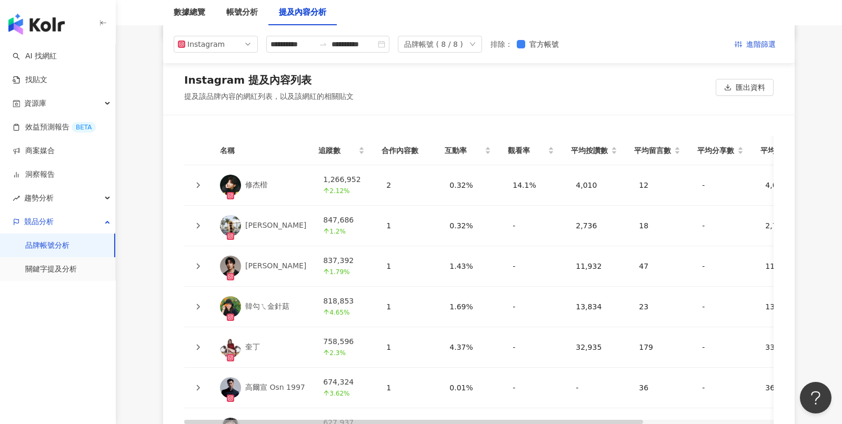
click at [198, 263] on icon at bounding box center [198, 266] width 6 height 6
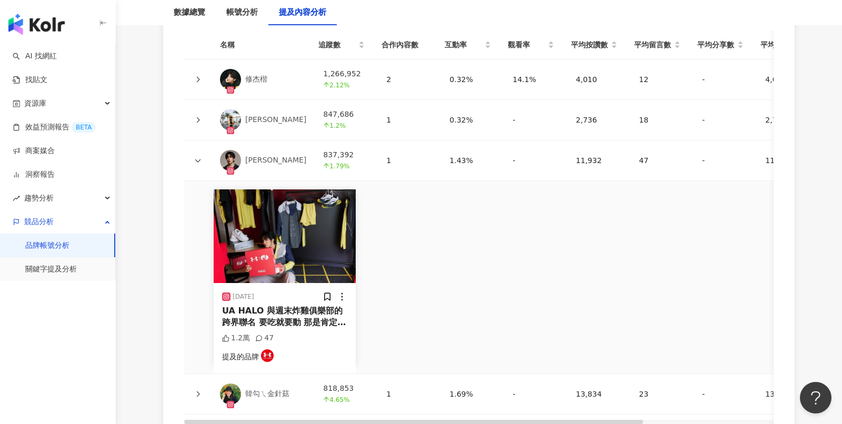
scroll to position [2616, 0]
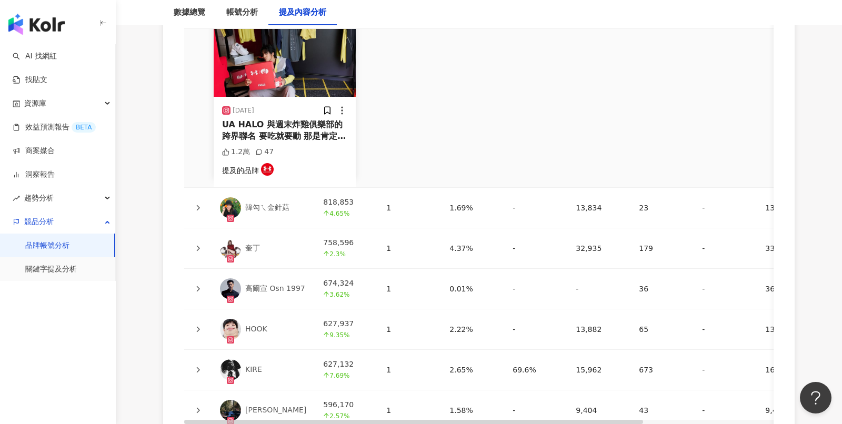
click at [195, 286] on icon at bounding box center [198, 289] width 6 height 6
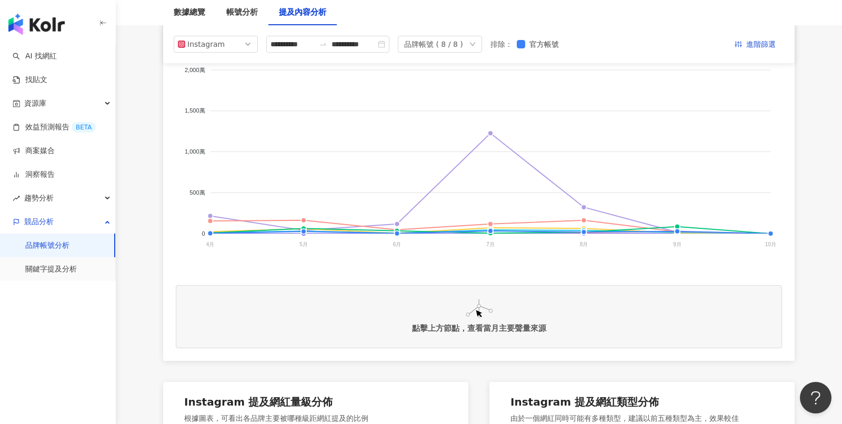
scroll to position [213, 0]
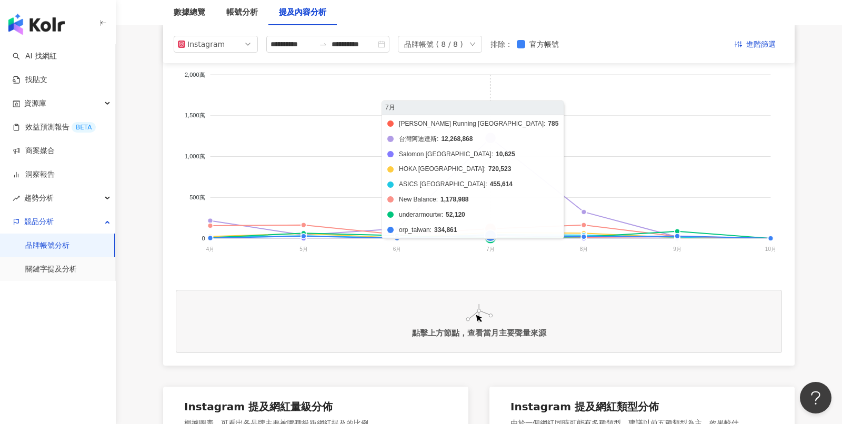
click at [491, 140] on foreignobject "Mizuno Running Taiwan 台灣阿迪達斯 Salomon Taiwan HOKA Taiwan ASICS Taiwan New Balanc…" at bounding box center [479, 164] width 606 height 210
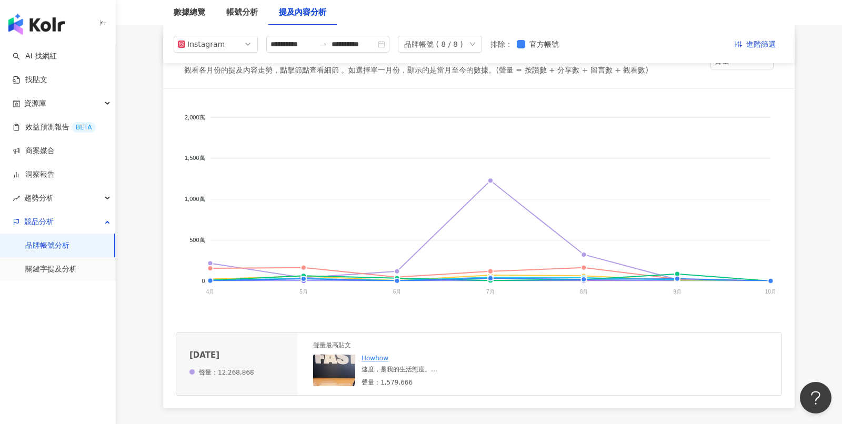
scroll to position [173, 0]
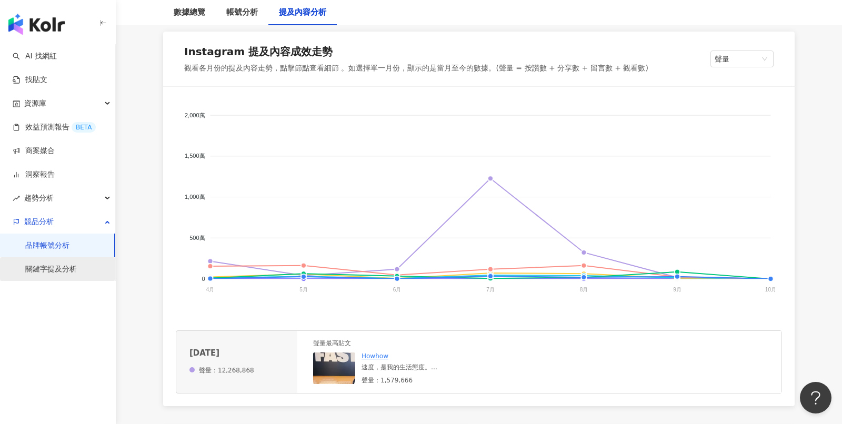
click at [73, 272] on link "關鍵字提及分析" at bounding box center [51, 269] width 52 height 11
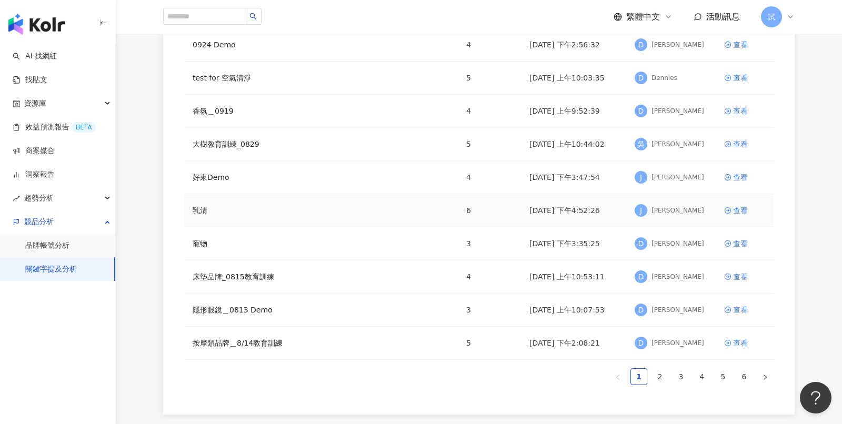
scroll to position [140, 0]
click at [663, 375] on link "2" at bounding box center [660, 377] width 16 height 16
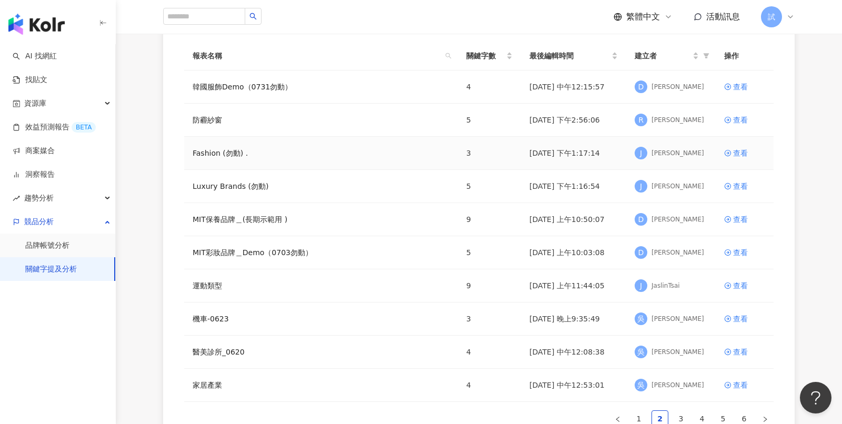
scroll to position [96, 0]
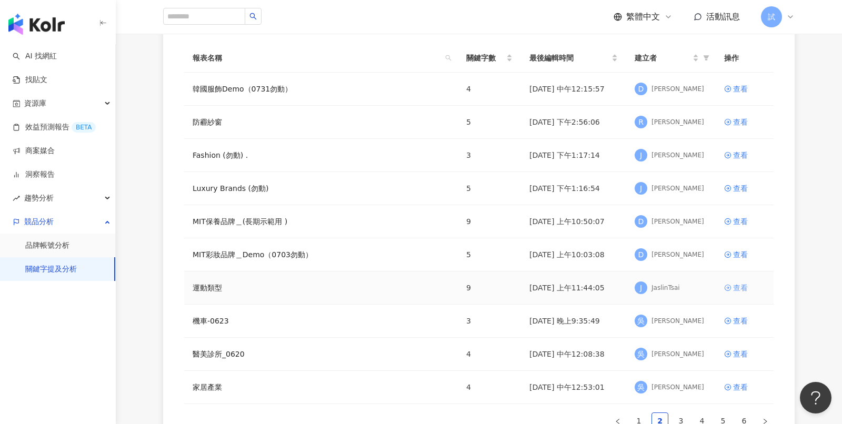
click at [740, 286] on div "查看" at bounding box center [740, 288] width 15 height 12
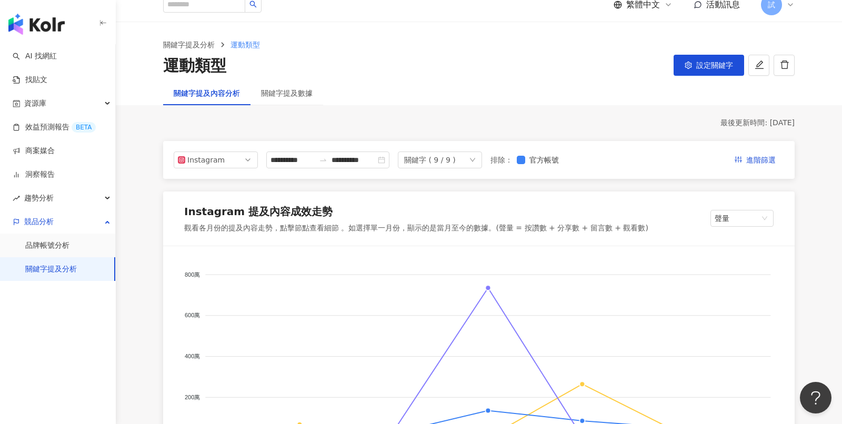
scroll to position [23, 0]
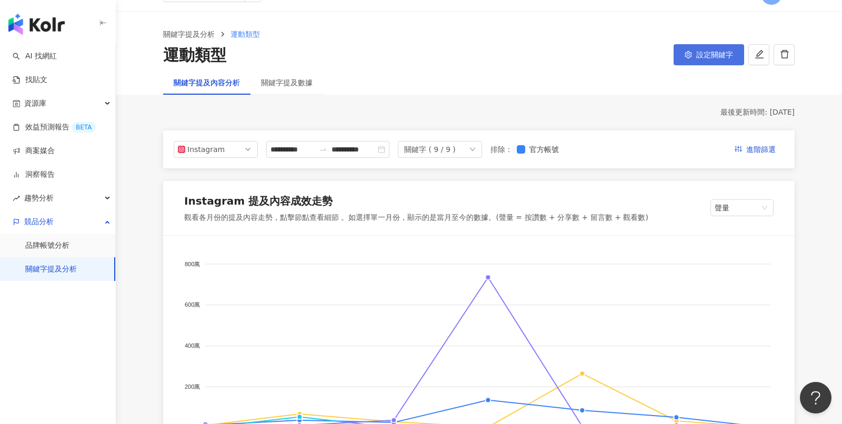
click at [712, 52] on span "設定關鍵字" at bounding box center [714, 55] width 37 height 8
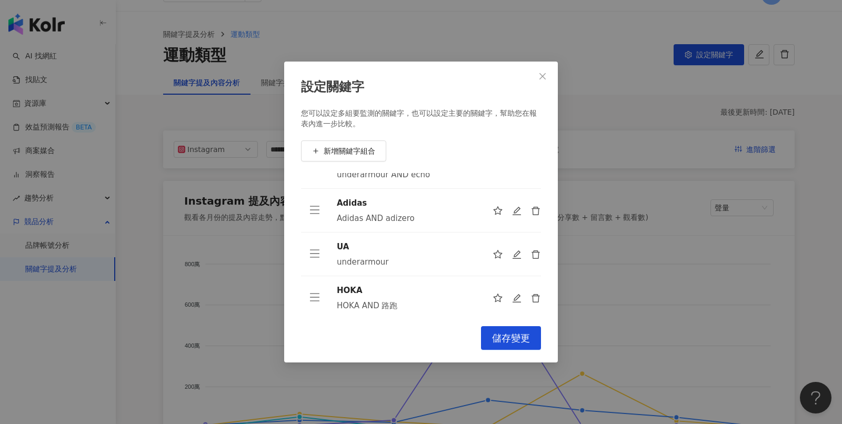
scroll to position [125, 0]
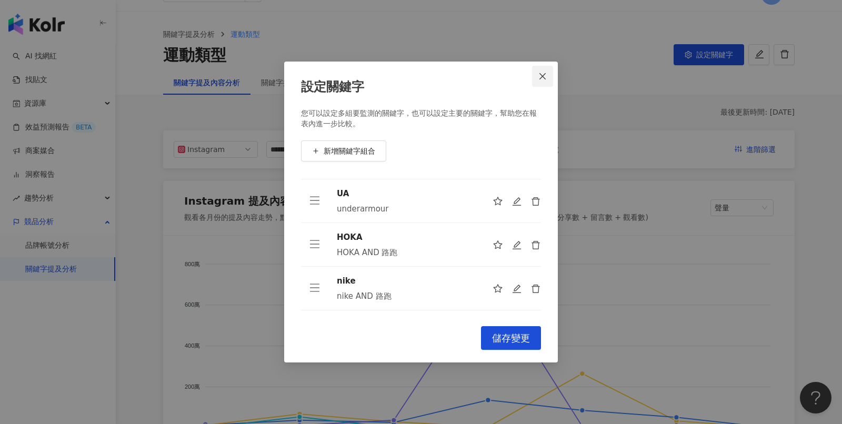
click at [550, 85] on button "Close" at bounding box center [542, 76] width 21 height 21
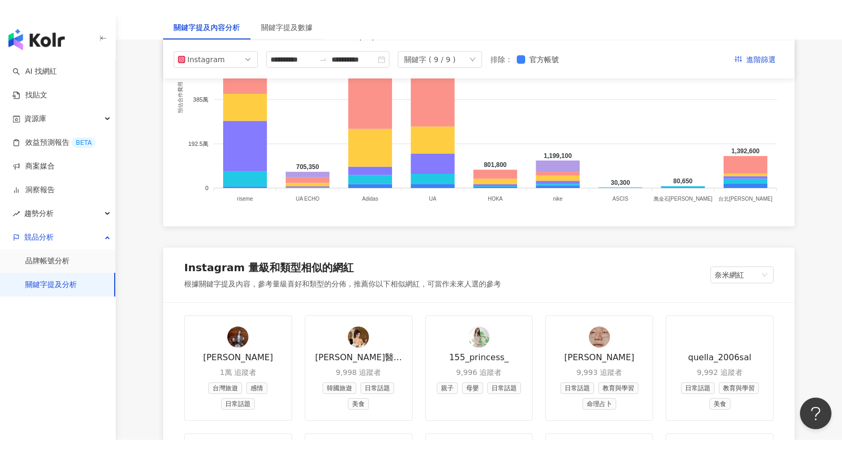
scroll to position [979, 0]
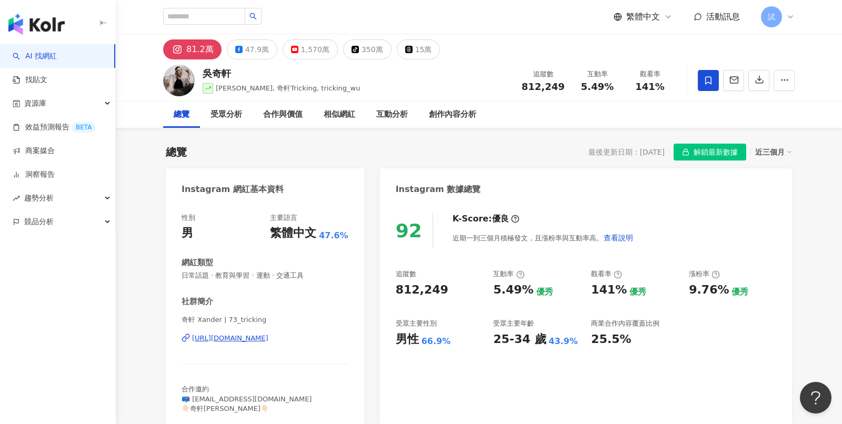
click at [779, 156] on div "近三個月" at bounding box center [773, 152] width 37 height 14
